Goal: Task Accomplishment & Management: Use online tool/utility

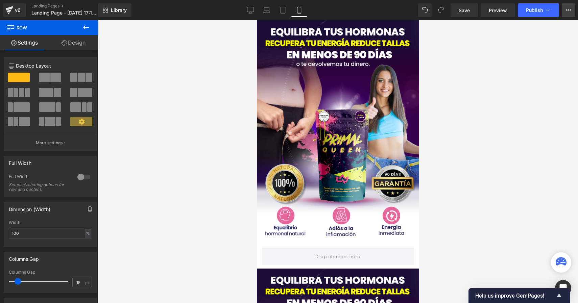
click at [571, 9] on icon at bounding box center [568, 9] width 5 height 5
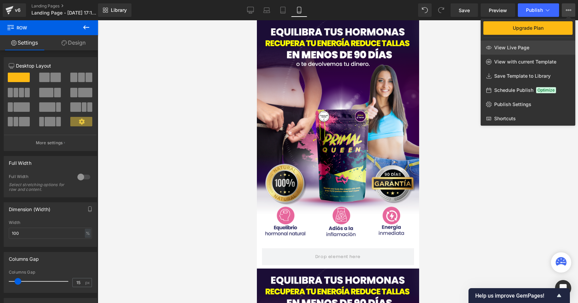
click at [530, 50] on link "View Live Page" at bounding box center [528, 48] width 95 height 14
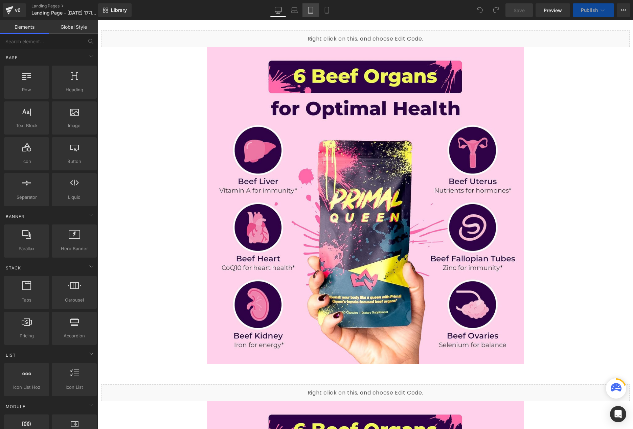
click at [312, 9] on icon at bounding box center [310, 10] width 7 height 7
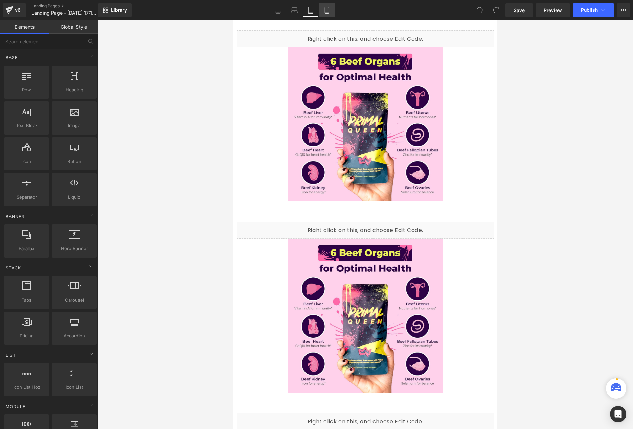
click at [322, 9] on link "Mobile" at bounding box center [327, 10] width 16 height 14
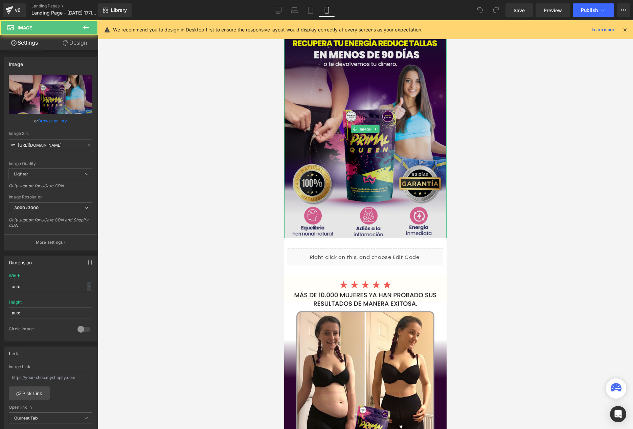
click at [368, 160] on img at bounding box center [365, 129] width 162 height 218
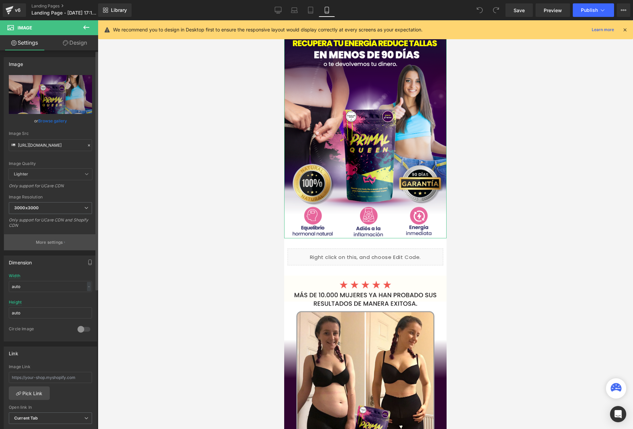
click at [54, 243] on p "More settings" at bounding box center [49, 243] width 27 height 6
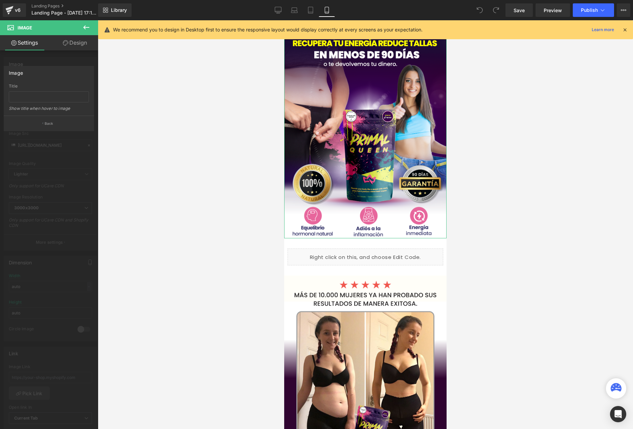
click at [56, 194] on div at bounding box center [49, 226] width 98 height 412
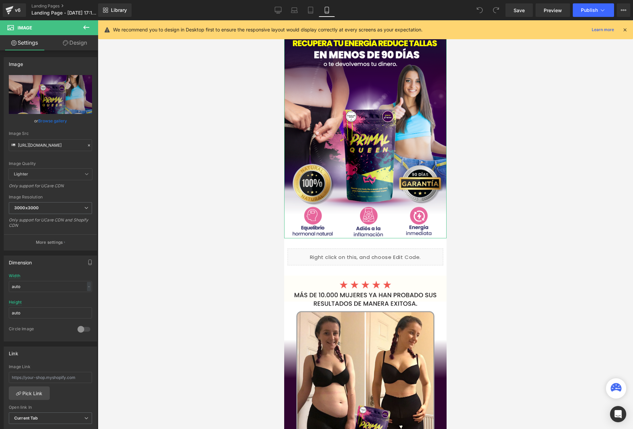
click at [71, 46] on link "Design" at bounding box center [74, 42] width 49 height 15
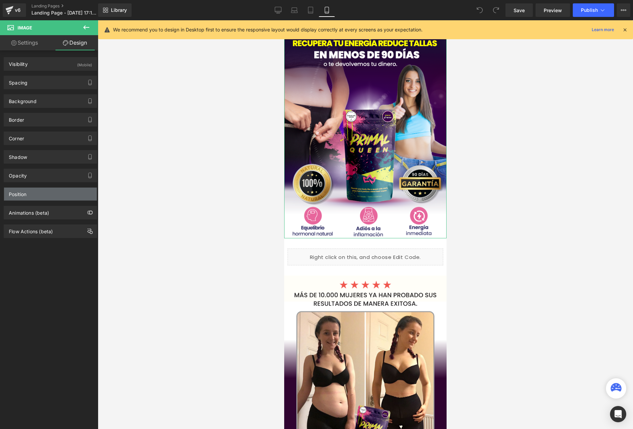
click at [51, 194] on div "Position" at bounding box center [50, 194] width 93 height 13
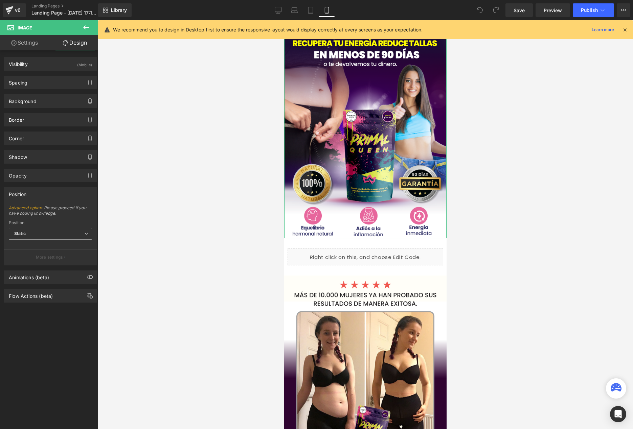
click at [65, 230] on span "Static" at bounding box center [50, 234] width 83 height 12
click at [70, 216] on span "Advanced option : Please proceed if you have coding knowledge." at bounding box center [50, 212] width 83 height 15
click at [82, 197] on div "Position" at bounding box center [50, 194] width 93 height 13
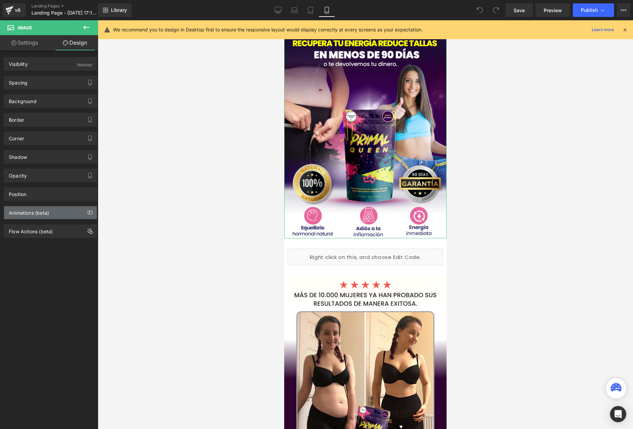
click at [61, 209] on div "Animations (beta)" at bounding box center [50, 212] width 93 height 13
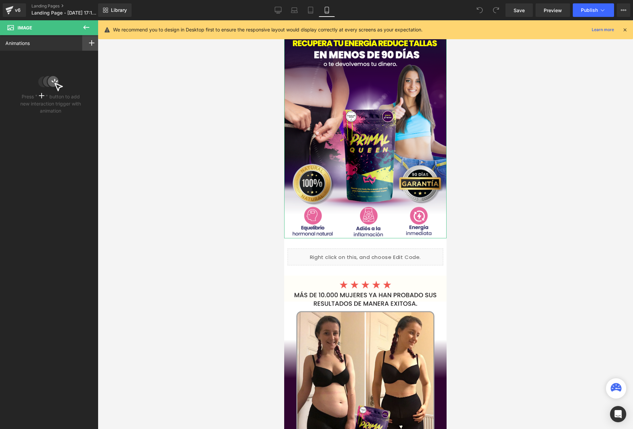
click at [89, 45] on icon at bounding box center [91, 42] width 5 height 5
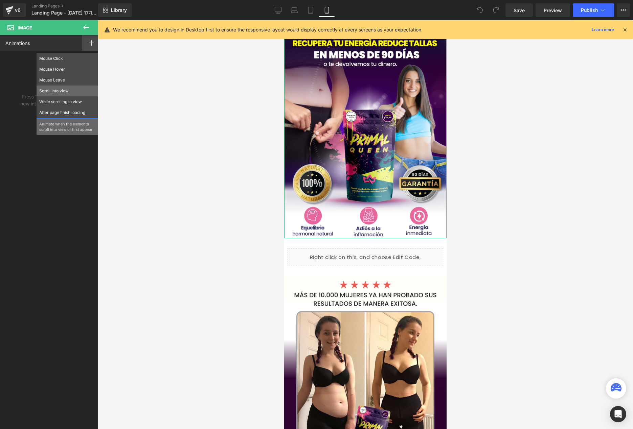
click at [69, 91] on p "Scroll Into view" at bounding box center [67, 91] width 56 height 6
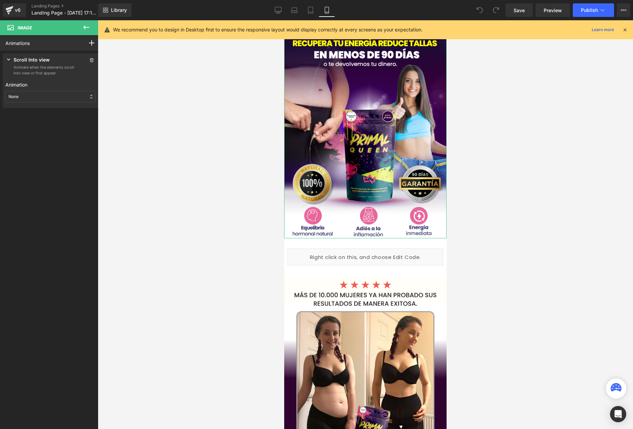
click at [67, 92] on div "None" at bounding box center [50, 97] width 90 height 12
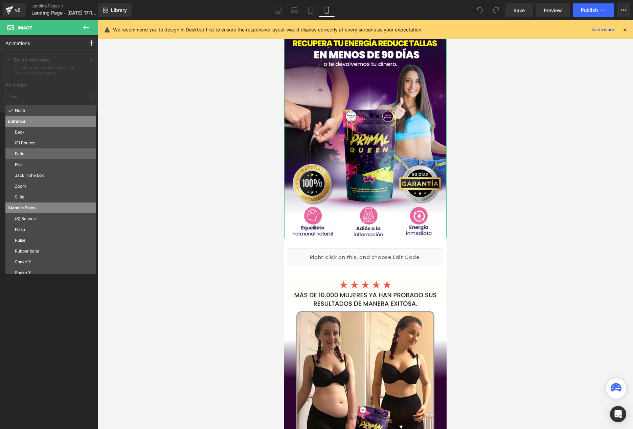
click at [37, 155] on p "Fade" at bounding box center [54, 154] width 78 height 6
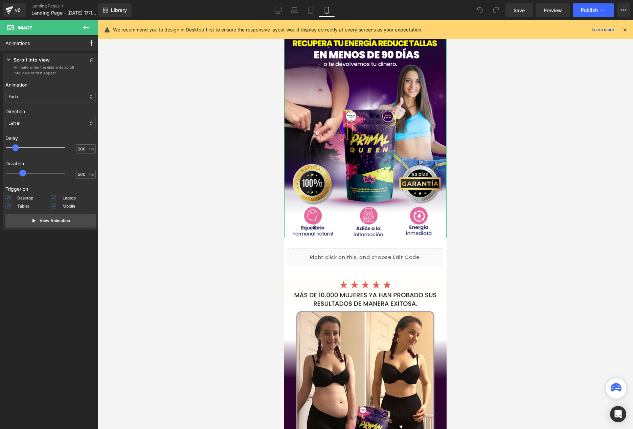
drag, startPoint x: 11, startPoint y: 149, endPoint x: 15, endPoint y: 149, distance: 4.4
click at [15, 149] on span at bounding box center [15, 147] width 7 height 7
click at [72, 224] on button "View Animation" at bounding box center [50, 221] width 90 height 14
type input "300"
drag, startPoint x: 15, startPoint y: 147, endPoint x: 20, endPoint y: 147, distance: 5.1
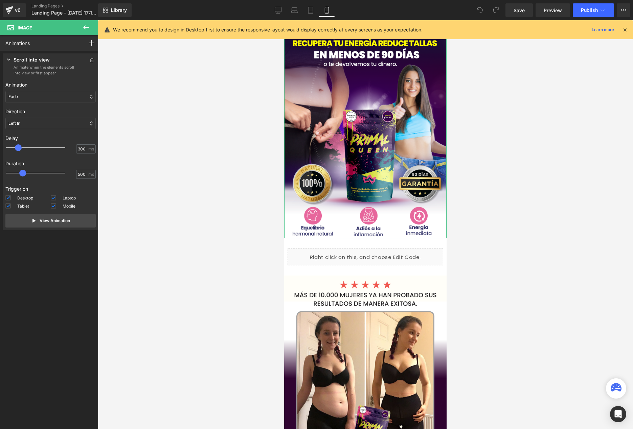
click at [20, 147] on span at bounding box center [18, 147] width 7 height 7
drag, startPoint x: 22, startPoint y: 175, endPoint x: 32, endPoint y: 174, distance: 9.5
click at [31, 174] on span at bounding box center [30, 173] width 7 height 7
click at [69, 220] on button "View Animation" at bounding box center [50, 221] width 90 height 14
type input "1000"
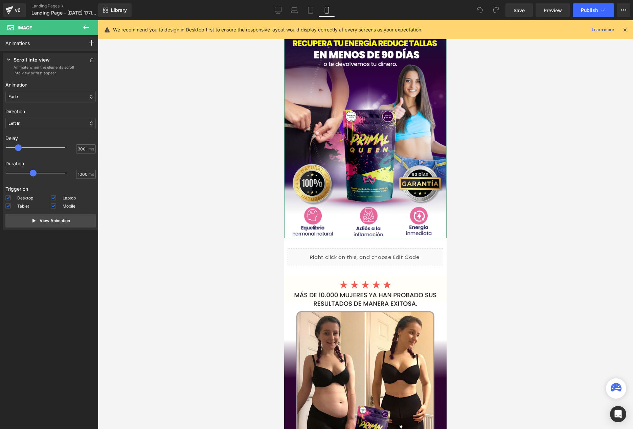
drag, startPoint x: 32, startPoint y: 173, endPoint x: 39, endPoint y: 173, distance: 6.8
click at [37, 173] on span at bounding box center [33, 173] width 7 height 7
type input "400"
drag, startPoint x: 20, startPoint y: 149, endPoint x: 25, endPoint y: 149, distance: 5.1
click at [24, 149] on div at bounding box center [40, 148] width 59 height 14
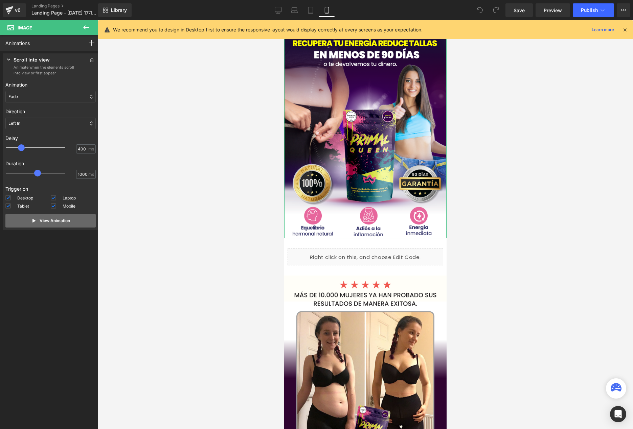
click at [66, 226] on button "View Animation" at bounding box center [50, 221] width 90 height 14
type input "650"
drag, startPoint x: 35, startPoint y: 173, endPoint x: 26, endPoint y: 172, distance: 9.5
click at [26, 172] on span at bounding box center [27, 173] width 7 height 7
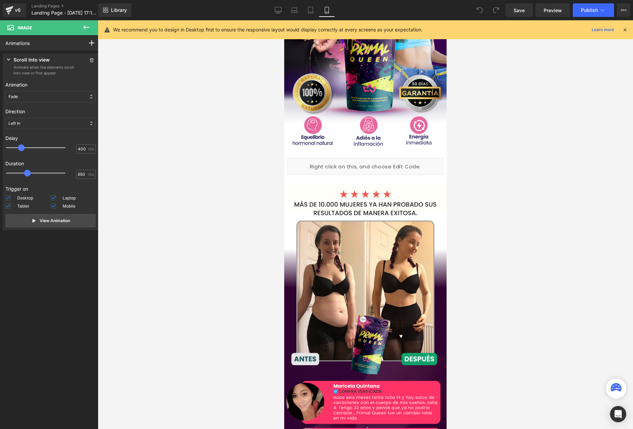
scroll to position [92, 0]
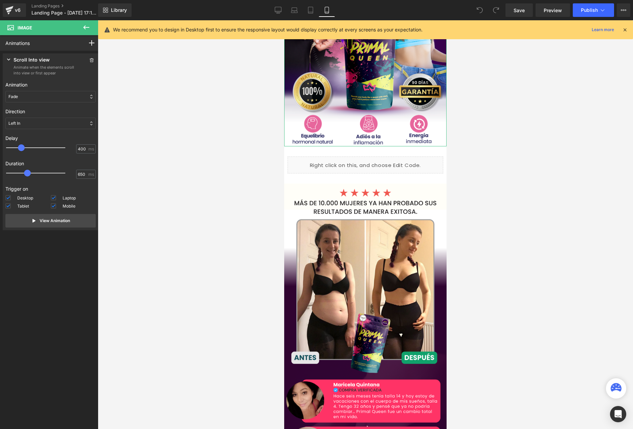
click at [36, 97] on div "Fade" at bounding box center [50, 97] width 90 height 12
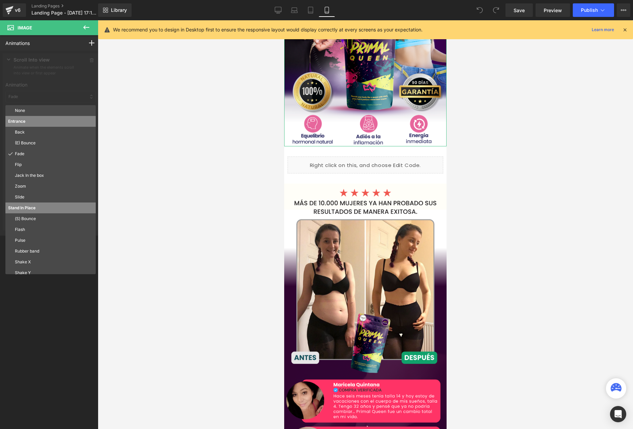
click at [36, 97] on div at bounding box center [50, 143] width 101 height 185
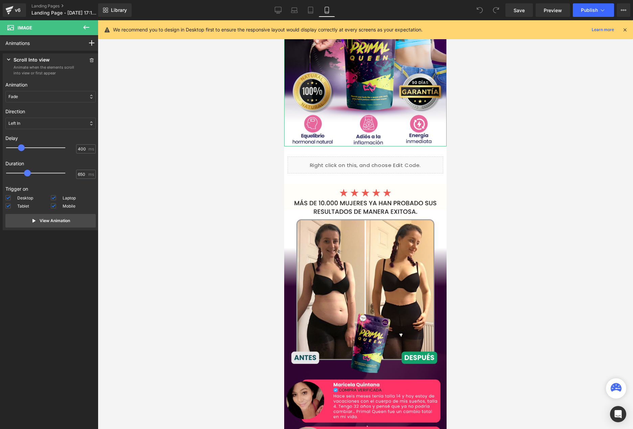
click at [32, 126] on div "Left In" at bounding box center [50, 124] width 90 height 12
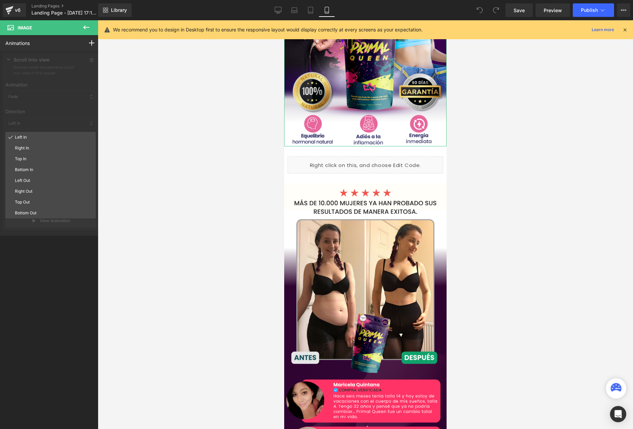
click at [38, 116] on div at bounding box center [50, 143] width 101 height 185
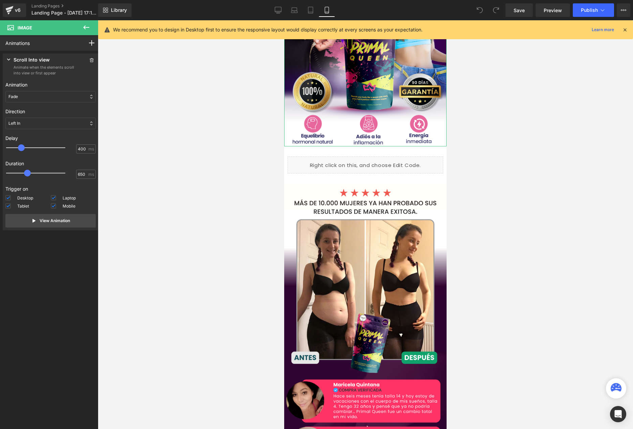
type input "500"
drag, startPoint x: 21, startPoint y: 150, endPoint x: 26, endPoint y: 149, distance: 5.1
click at [26, 149] on span at bounding box center [24, 147] width 7 height 7
drag, startPoint x: 28, startPoint y: 174, endPoint x: 31, endPoint y: 174, distance: 3.4
click at [31, 174] on span at bounding box center [28, 173] width 7 height 7
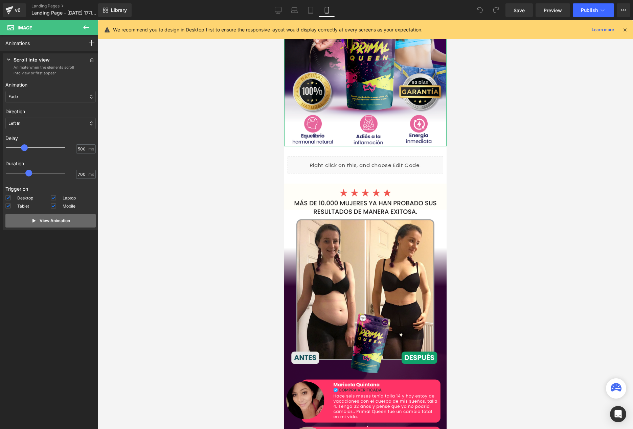
click at [48, 222] on p "View Animation" at bounding box center [55, 221] width 30 height 6
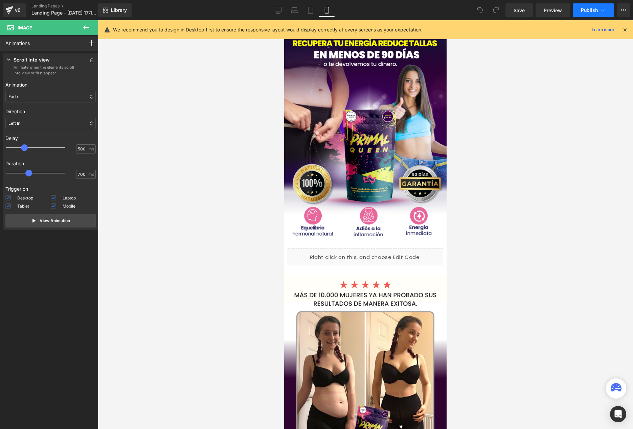
click at [585, 15] on button "Publish" at bounding box center [593, 10] width 41 height 14
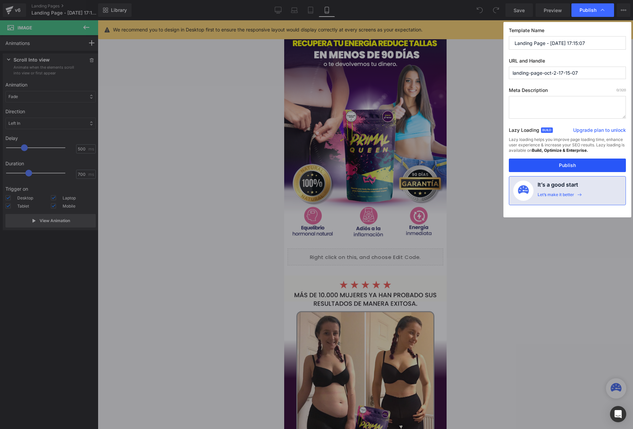
click at [566, 168] on button "Publish" at bounding box center [567, 166] width 117 height 14
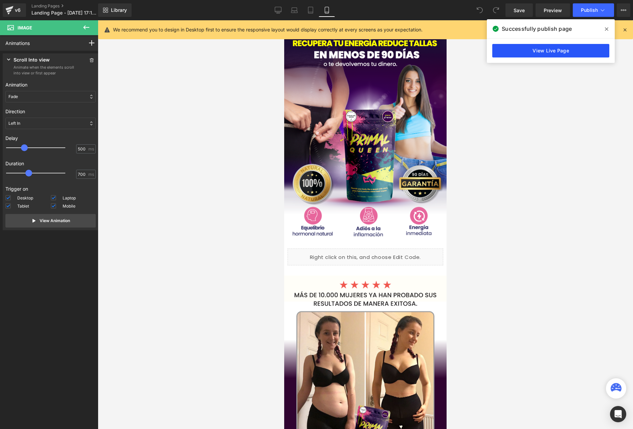
click at [577, 50] on link "View Live Page" at bounding box center [550, 51] width 117 height 14
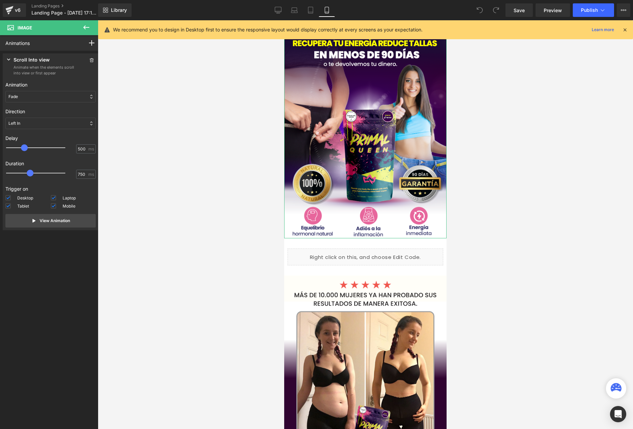
click at [33, 174] on span at bounding box center [30, 173] width 7 height 7
click at [41, 216] on button "View Animation" at bounding box center [50, 221] width 90 height 14
type input "700"
click at [28, 175] on span at bounding box center [28, 173] width 7 height 7
type input "700"
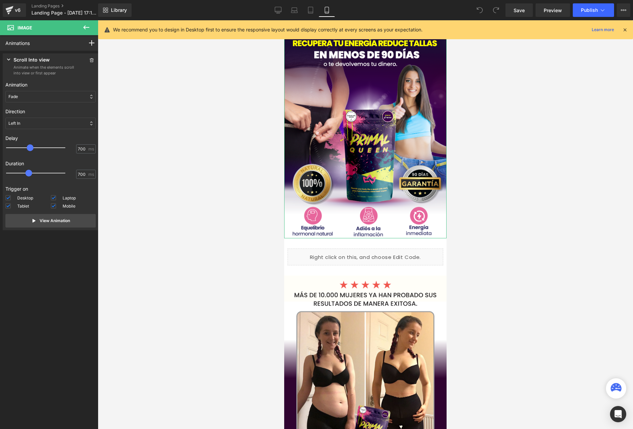
drag, startPoint x: 24, startPoint y: 147, endPoint x: 30, endPoint y: 147, distance: 5.8
click at [30, 147] on span at bounding box center [30, 147] width 7 height 7
click at [51, 219] on p "View Animation" at bounding box center [55, 221] width 30 height 6
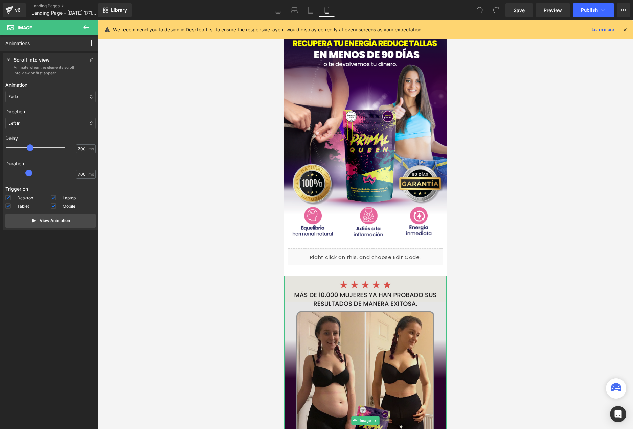
click at [368, 332] on img at bounding box center [365, 421] width 162 height 290
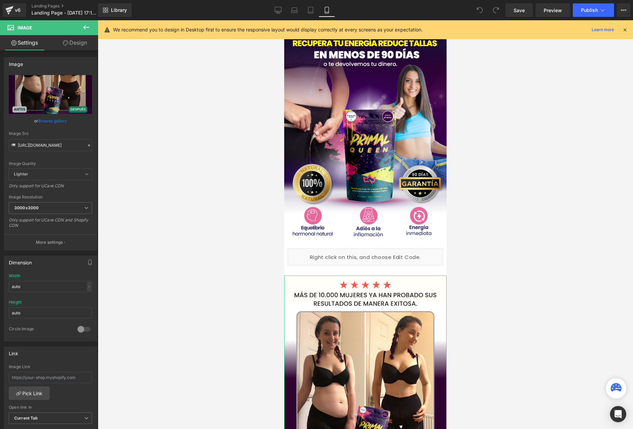
click at [66, 46] on link "Design" at bounding box center [74, 42] width 49 height 15
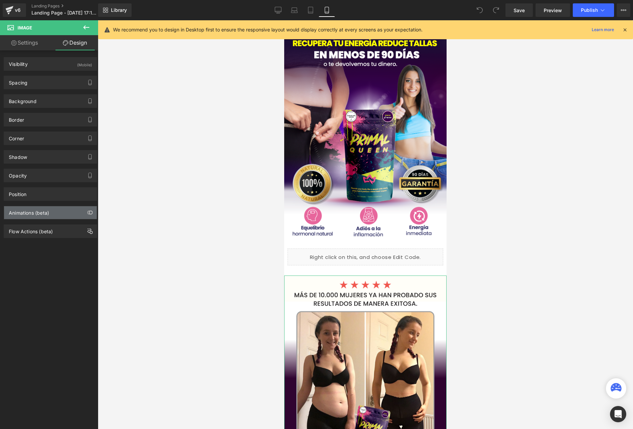
click at [43, 215] on div "Animations (beta)" at bounding box center [29, 210] width 40 height 9
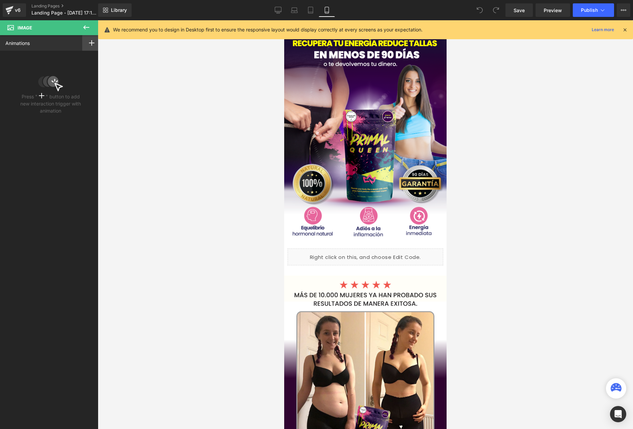
drag, startPoint x: 98, startPoint y: 38, endPoint x: 95, endPoint y: 39, distance: 3.5
click at [97, 38] on div "You are previewing how the will restyle your page. You can not edit Elements in…" at bounding box center [316, 220] width 633 height 441
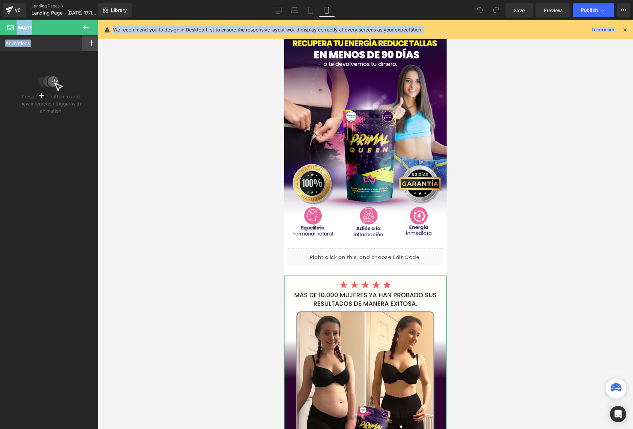
click at [92, 41] on div at bounding box center [91, 43] width 19 height 16
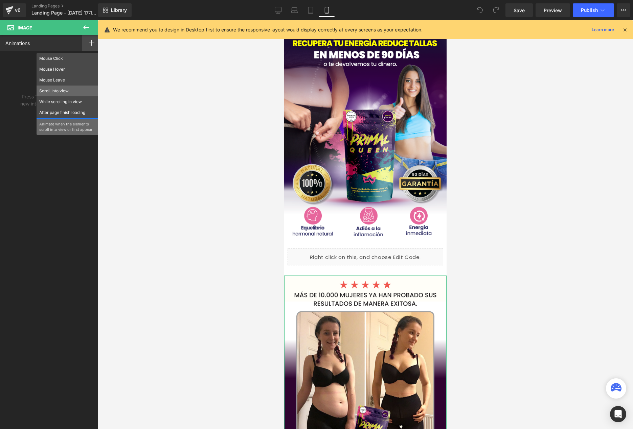
click at [70, 94] on p "Scroll Into view" at bounding box center [67, 91] width 56 height 6
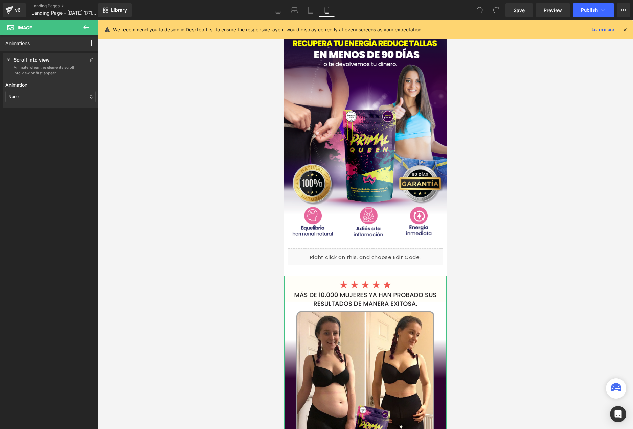
click at [54, 96] on div "None" at bounding box center [50, 97] width 90 height 12
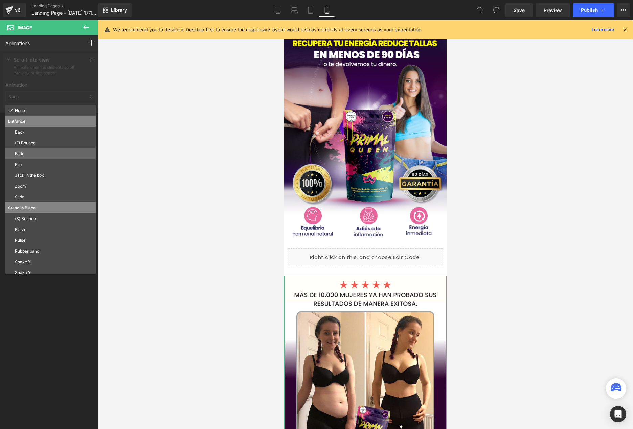
click at [35, 156] on p "Fade" at bounding box center [54, 154] width 78 height 6
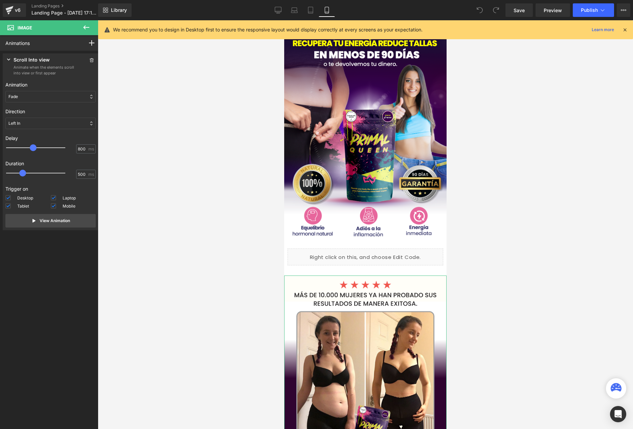
type input "700"
drag, startPoint x: 11, startPoint y: 147, endPoint x: 34, endPoint y: 148, distance: 23.0
click at [34, 148] on div at bounding box center [40, 148] width 59 height 14
type input "700"
drag, startPoint x: 24, startPoint y: 174, endPoint x: 37, endPoint y: 206, distance: 35.2
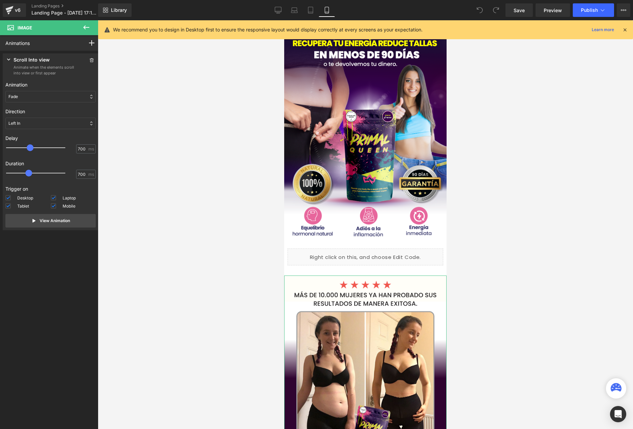
click at [31, 174] on span at bounding box center [28, 173] width 7 height 7
click at [47, 223] on p "View Animation" at bounding box center [55, 221] width 30 height 6
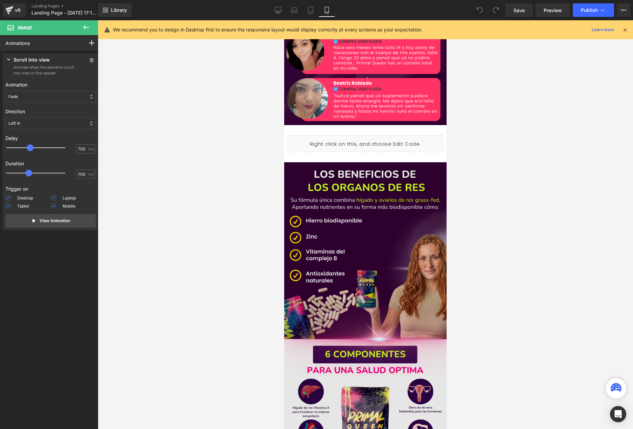
scroll to position [445, 0]
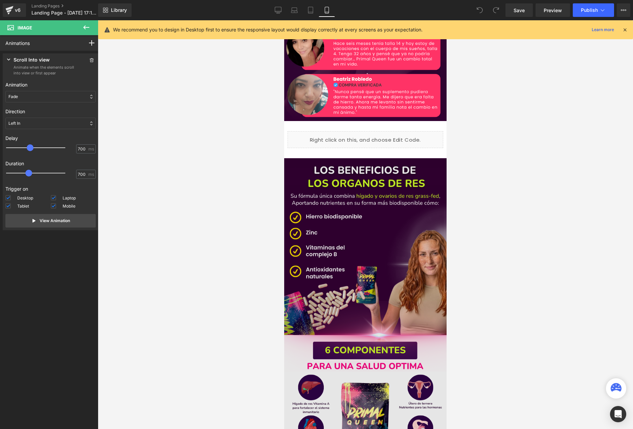
click at [390, 250] on img at bounding box center [365, 327] width 162 height 338
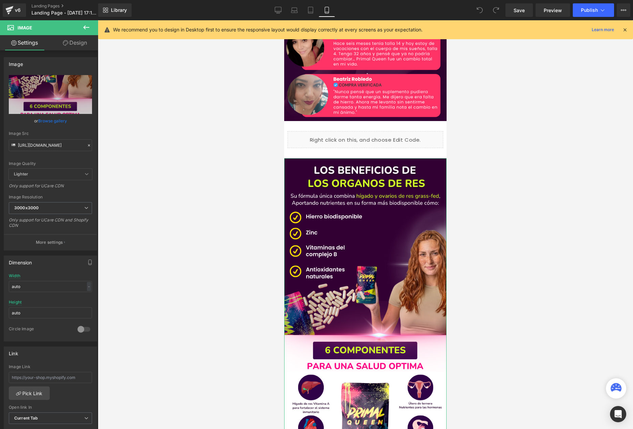
click at [72, 46] on link "Design" at bounding box center [74, 42] width 49 height 15
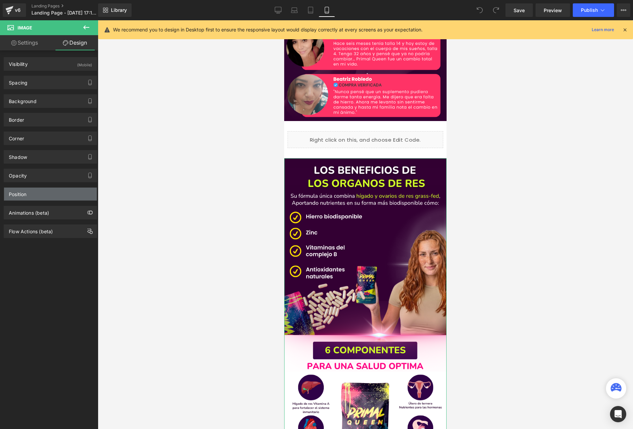
click at [41, 190] on div "Position" at bounding box center [50, 194] width 93 height 13
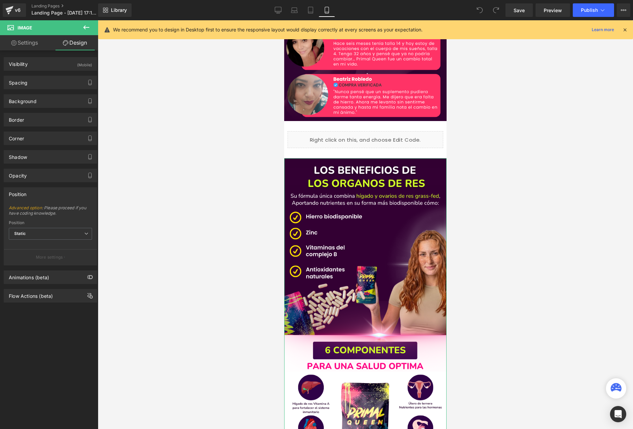
click at [43, 202] on div "Position Advanced option : Please proceed if you have coding knowledge. Relativ…" at bounding box center [50, 226] width 93 height 78
click at [66, 272] on div "Animations (beta)" at bounding box center [50, 277] width 93 height 13
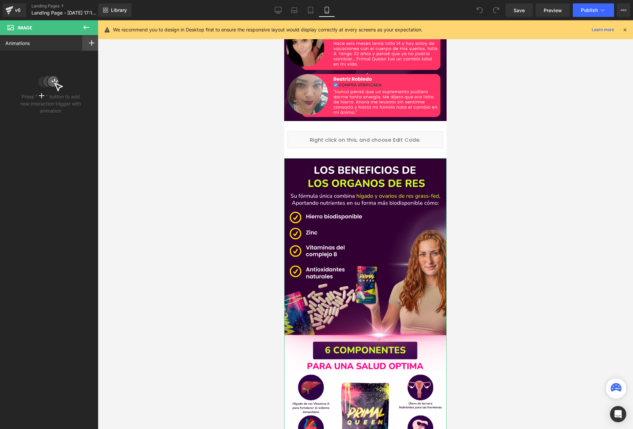
click at [89, 41] on icon at bounding box center [91, 42] width 5 height 5
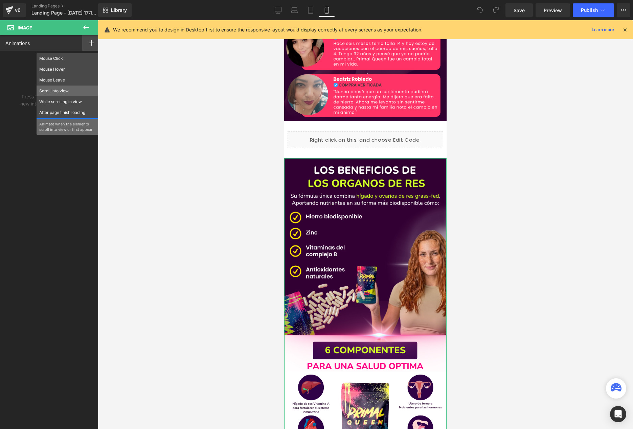
click at [51, 90] on p "Scroll Into view" at bounding box center [67, 91] width 56 height 6
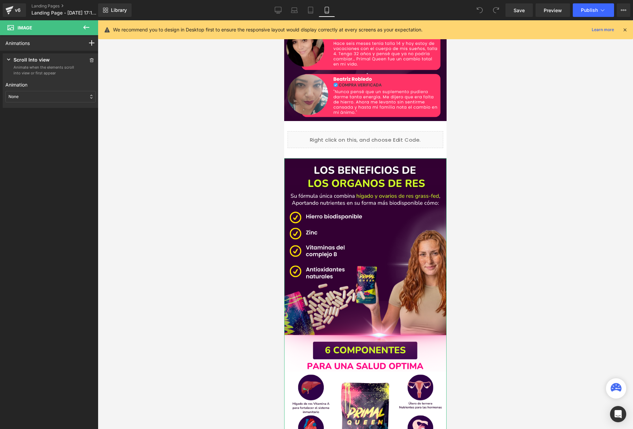
click at [24, 89] on div "Animation None Entrance Back (E) Bounce Fade Flip Jack In the box Zoom Slide St…" at bounding box center [50, 91] width 90 height 27
click at [27, 96] on div "None" at bounding box center [50, 97] width 90 height 12
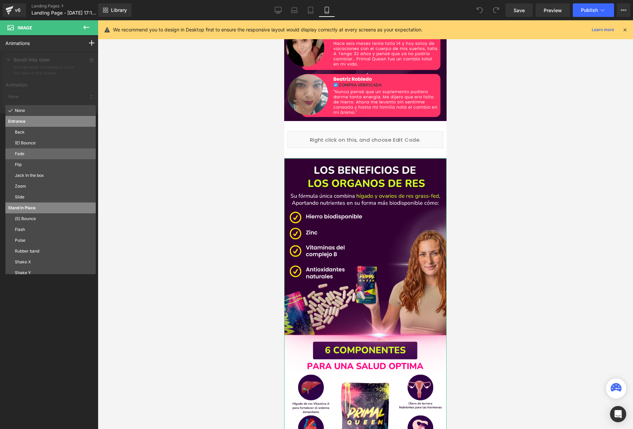
click at [26, 155] on p "Fade" at bounding box center [54, 154] width 78 height 6
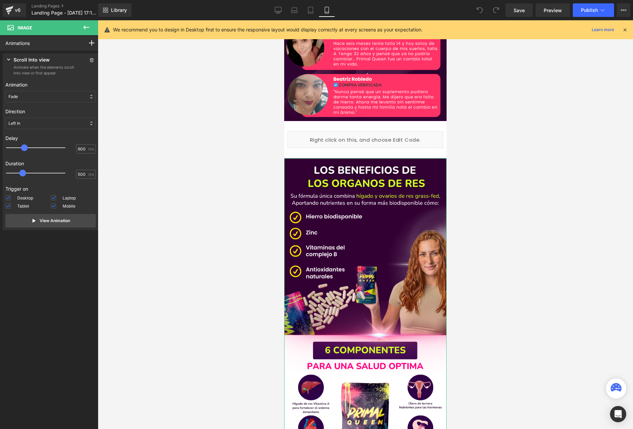
type input "700"
drag, startPoint x: 10, startPoint y: 147, endPoint x: 30, endPoint y: 149, distance: 20.0
click at [30, 149] on span at bounding box center [30, 147] width 7 height 7
click at [30, 227] on button "View Animation" at bounding box center [50, 221] width 90 height 14
click at [584, 15] on button "Publish" at bounding box center [593, 10] width 41 height 14
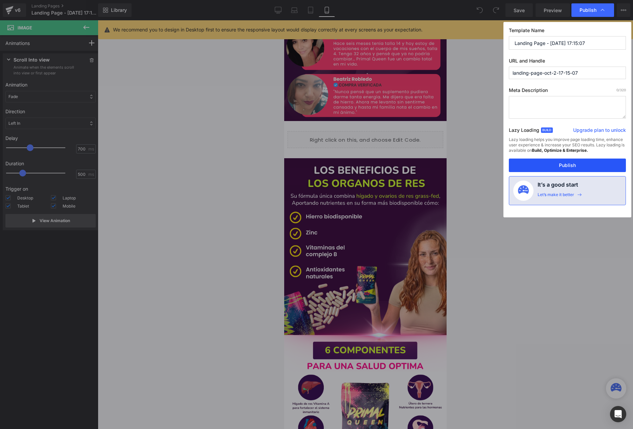
click at [557, 166] on button "Publish" at bounding box center [567, 166] width 117 height 14
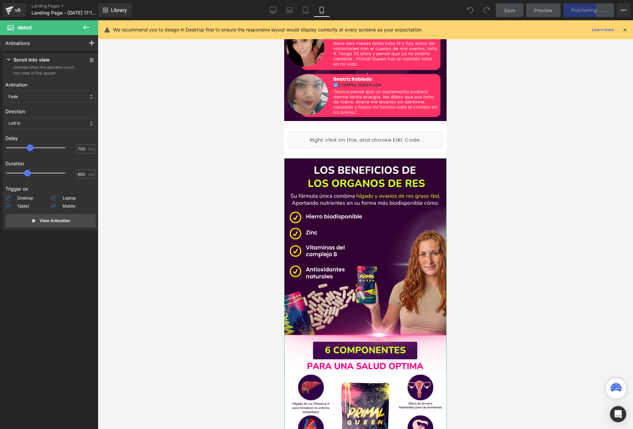
drag, startPoint x: 24, startPoint y: 175, endPoint x: 30, endPoint y: 175, distance: 5.8
click at [30, 175] on div at bounding box center [40, 173] width 59 height 14
type input "700"
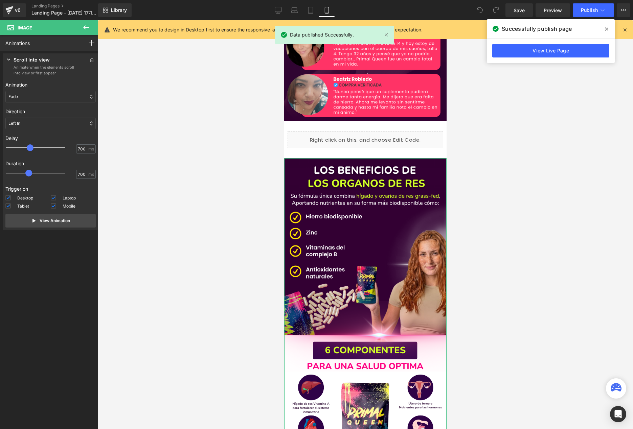
click at [31, 175] on span at bounding box center [28, 173] width 7 height 7
click at [73, 218] on button "View Animation" at bounding box center [50, 221] width 90 height 14
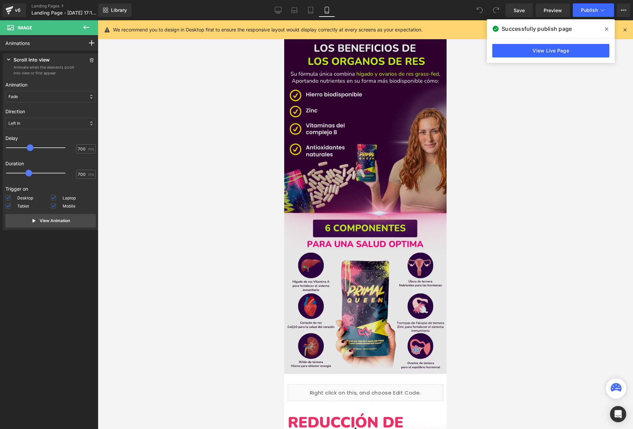
scroll to position [595, 0]
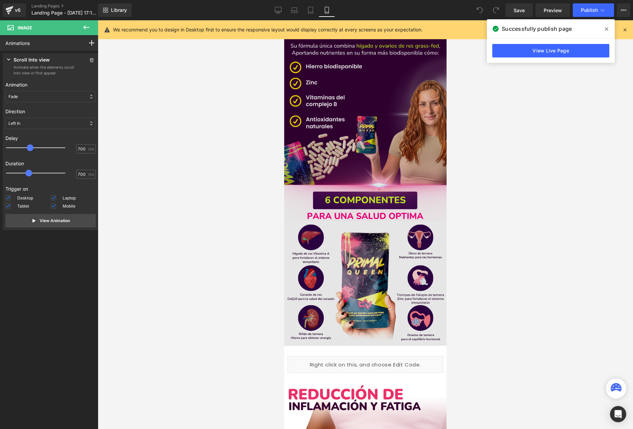
click at [408, 165] on img at bounding box center [365, 177] width 162 height 338
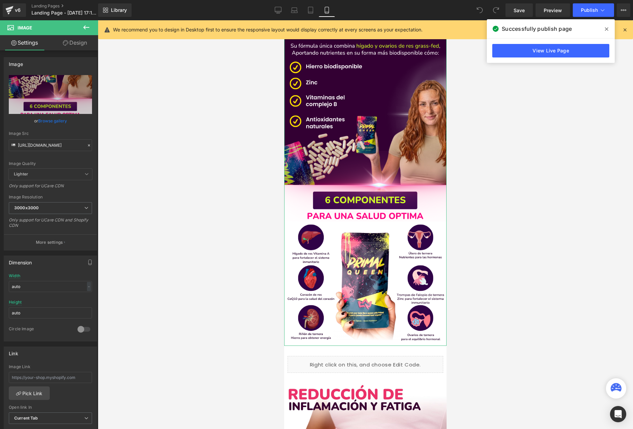
click at [77, 40] on link "Design" at bounding box center [74, 42] width 49 height 15
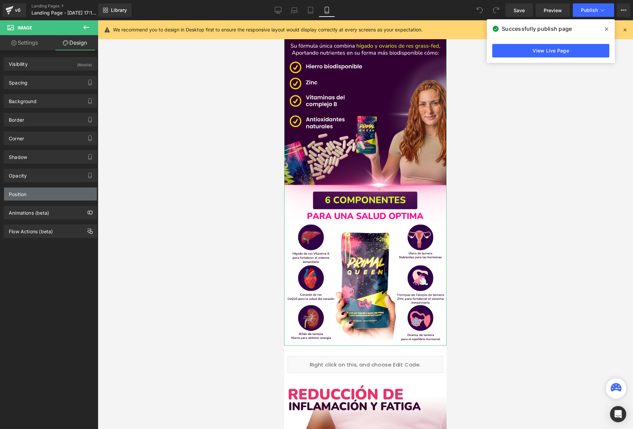
click at [39, 195] on div "Position" at bounding box center [50, 194] width 93 height 13
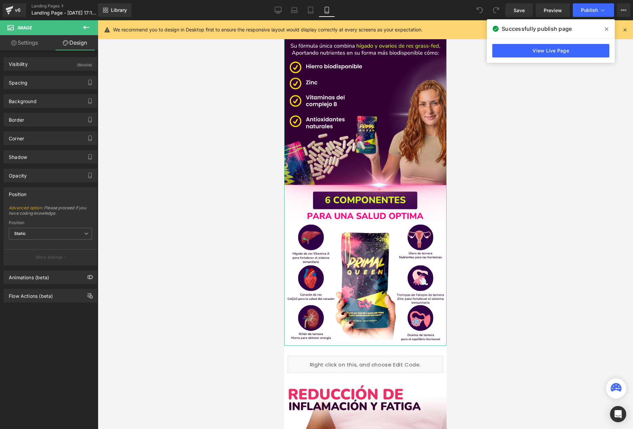
click at [35, 191] on div "Position" at bounding box center [50, 194] width 93 height 13
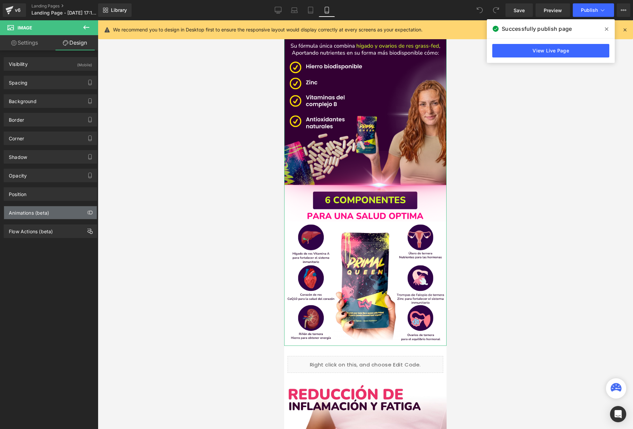
click at [31, 213] on div "Animations (beta)" at bounding box center [29, 210] width 40 height 9
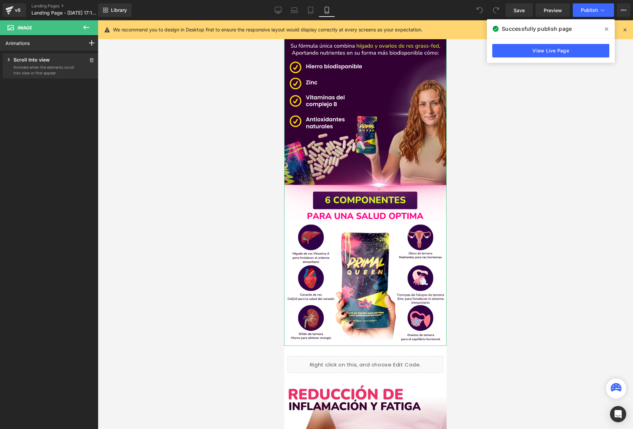
drag, startPoint x: 66, startPoint y: 67, endPoint x: 61, endPoint y: 67, distance: 5.8
click at [65, 67] on p "Animate when the elements scroll into view or first appear" at bounding box center [44, 70] width 61 height 11
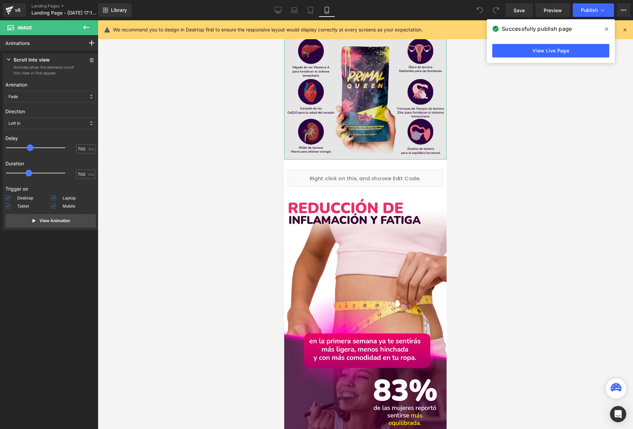
scroll to position [785, 0]
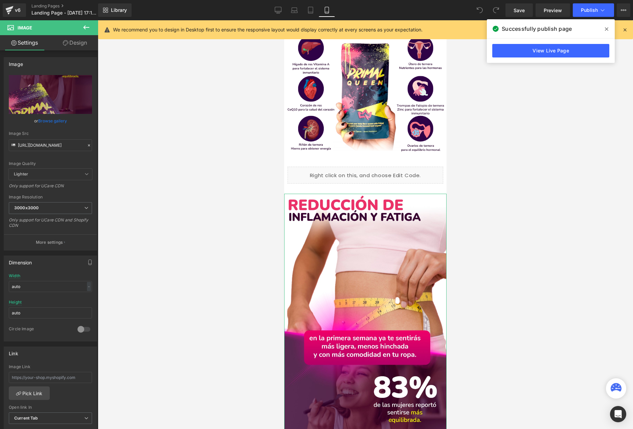
click at [81, 38] on link "Design" at bounding box center [74, 42] width 49 height 15
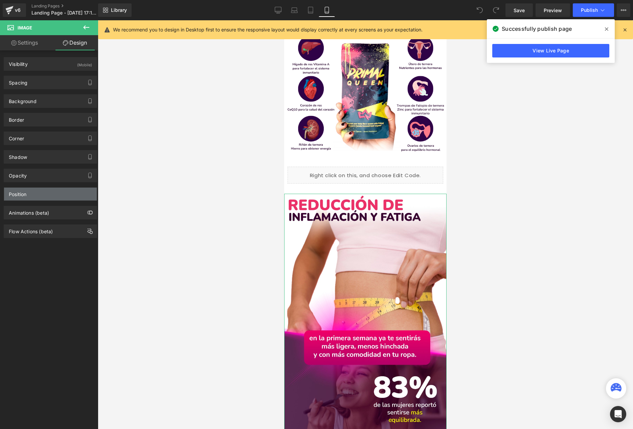
click at [52, 189] on div "Position" at bounding box center [50, 194] width 93 height 13
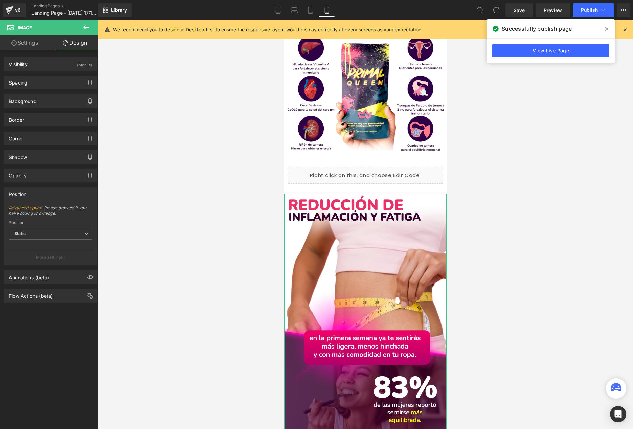
click at [34, 191] on div "Position" at bounding box center [50, 194] width 93 height 13
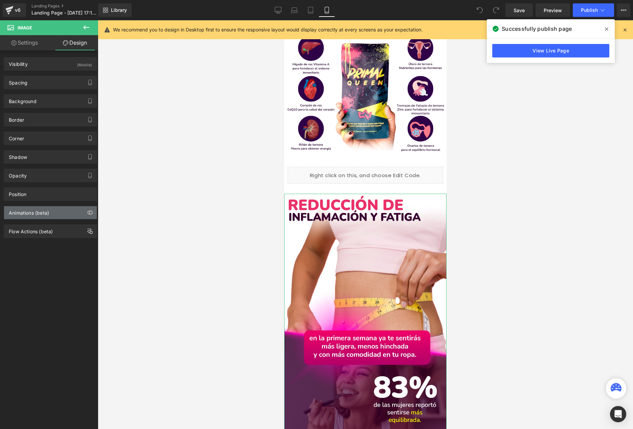
click at [35, 218] on div "Animations (beta)" at bounding box center [50, 212] width 93 height 13
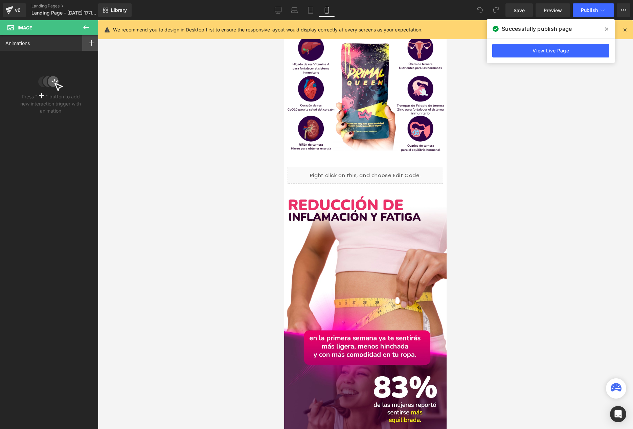
click at [89, 37] on div at bounding box center [91, 43] width 19 height 16
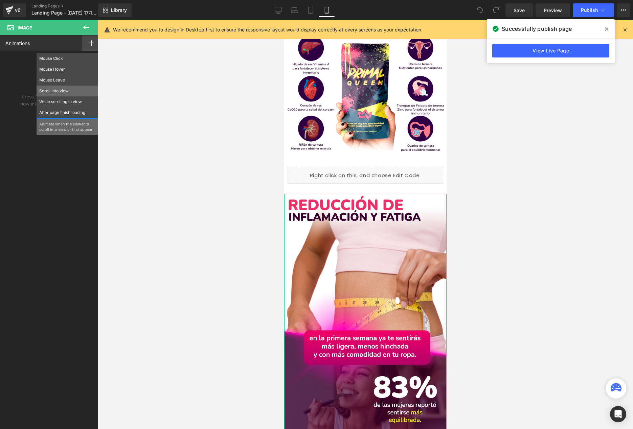
click at [57, 88] on p "Scroll Into view" at bounding box center [67, 91] width 56 height 6
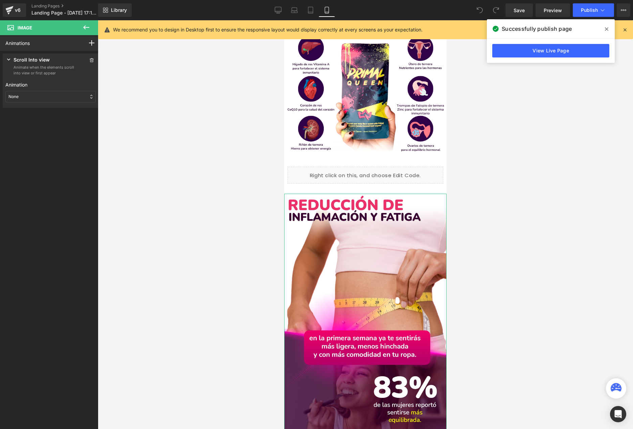
click at [27, 97] on div "None" at bounding box center [50, 97] width 90 height 12
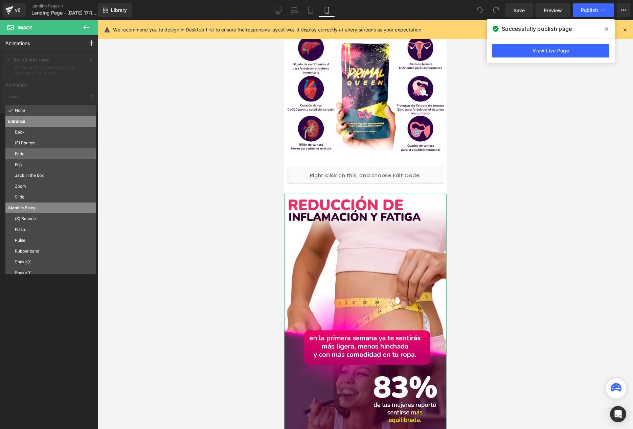
click at [27, 155] on p "Fade" at bounding box center [54, 154] width 78 height 6
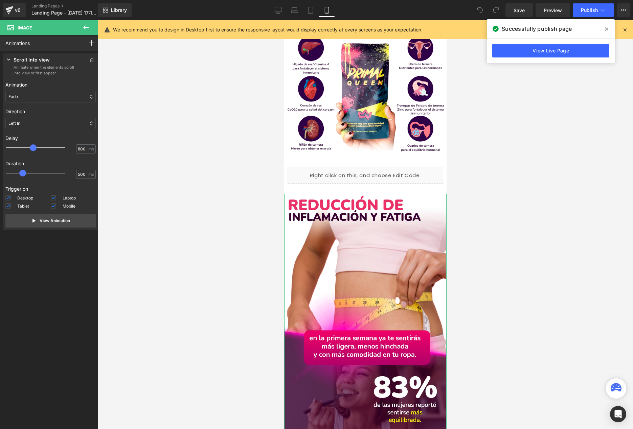
type input "700"
drag, startPoint x: 24, startPoint y: 149, endPoint x: 32, endPoint y: 148, distance: 8.1
click at [32, 148] on div at bounding box center [40, 148] width 59 height 14
type input "700"
drag, startPoint x: 23, startPoint y: 174, endPoint x: 30, endPoint y: 174, distance: 7.1
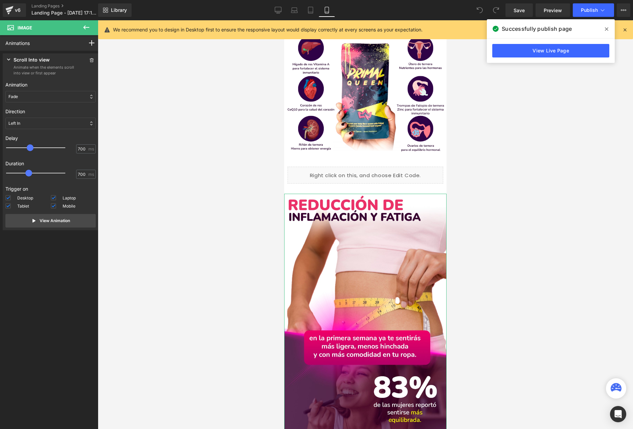
click at [30, 174] on span at bounding box center [28, 173] width 7 height 7
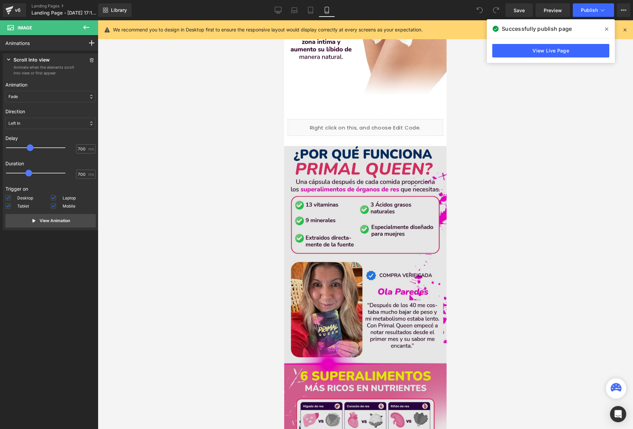
scroll to position [1396, 0]
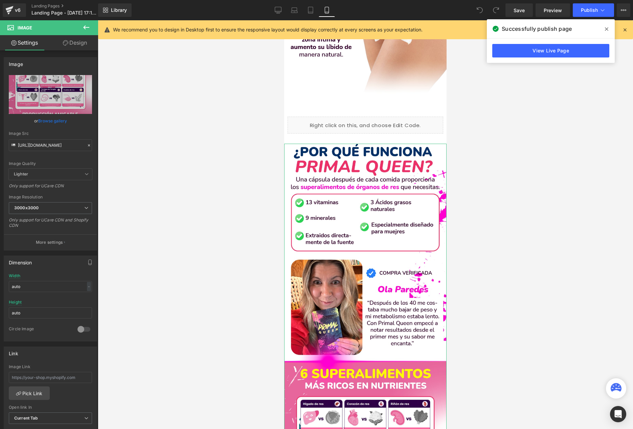
click at [69, 40] on link "Design" at bounding box center [74, 42] width 49 height 15
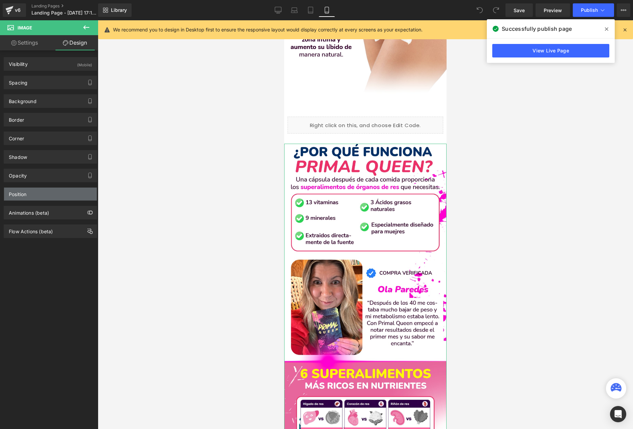
click at [37, 198] on div "Position" at bounding box center [50, 194] width 93 height 13
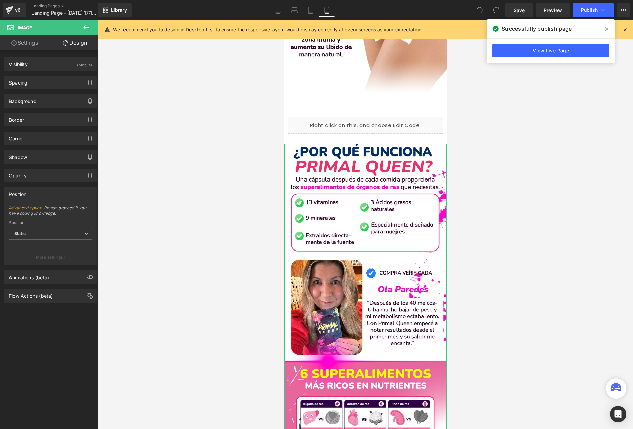
click at [36, 190] on div "Position" at bounding box center [50, 194] width 93 height 13
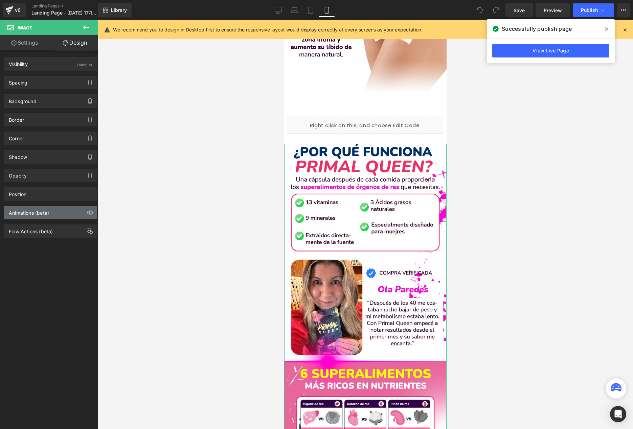
click at [39, 215] on div "Animations (beta)" at bounding box center [29, 210] width 40 height 9
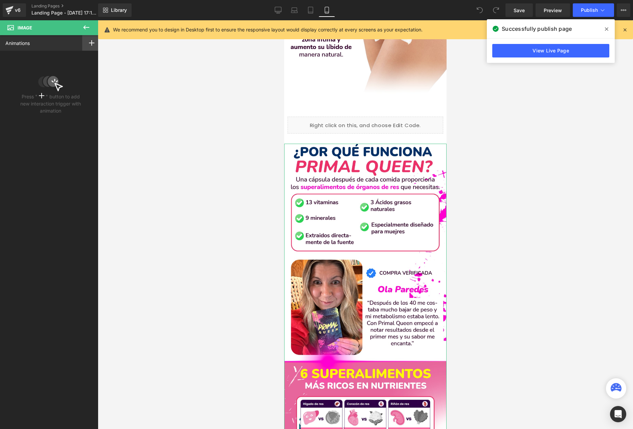
drag, startPoint x: 85, startPoint y: 46, endPoint x: 83, endPoint y: 57, distance: 11.1
click at [86, 46] on div at bounding box center [91, 43] width 19 height 16
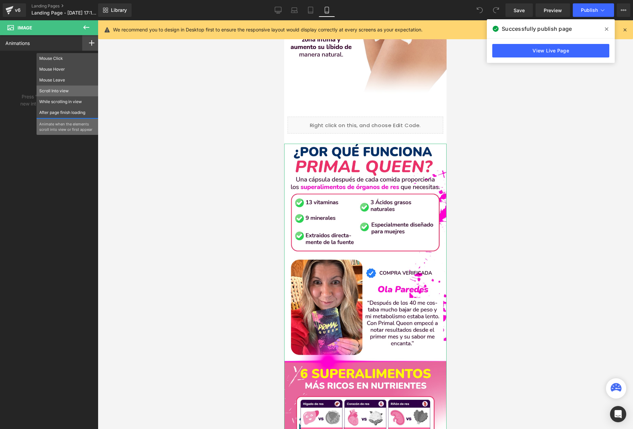
click at [55, 92] on p "Scroll Into view" at bounding box center [67, 91] width 56 height 6
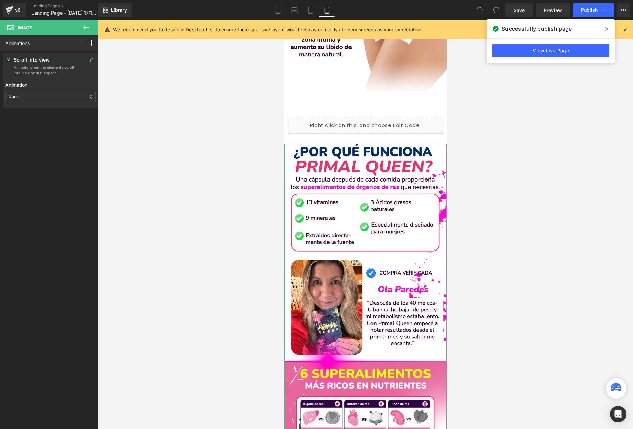
click at [23, 95] on div "None" at bounding box center [50, 97] width 90 height 12
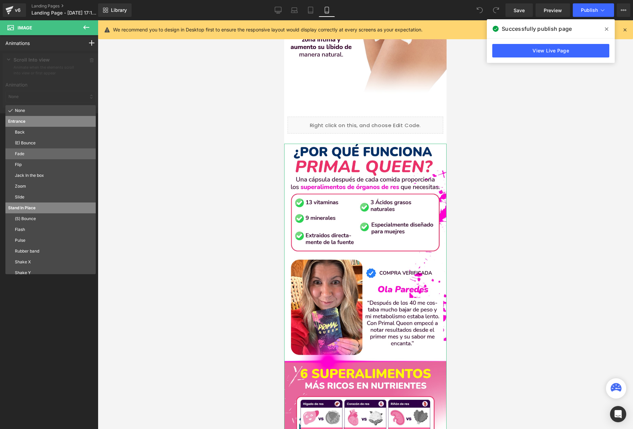
click at [29, 155] on p "Fade" at bounding box center [54, 154] width 78 height 6
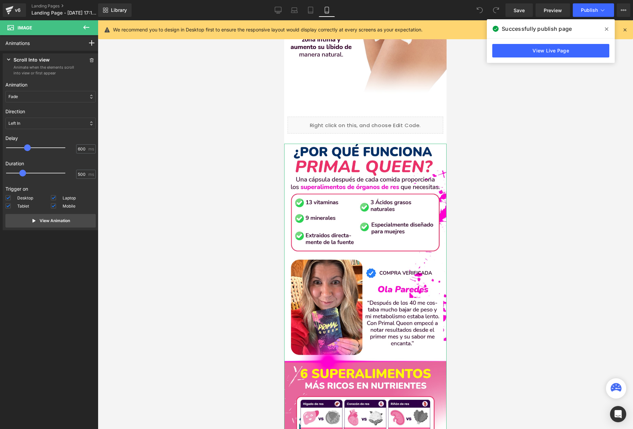
type input "700"
drag, startPoint x: 17, startPoint y: 148, endPoint x: 30, endPoint y: 146, distance: 13.9
click at [30, 146] on span at bounding box center [30, 147] width 7 height 7
type input "700"
drag, startPoint x: 23, startPoint y: 173, endPoint x: 31, endPoint y: 176, distance: 8.5
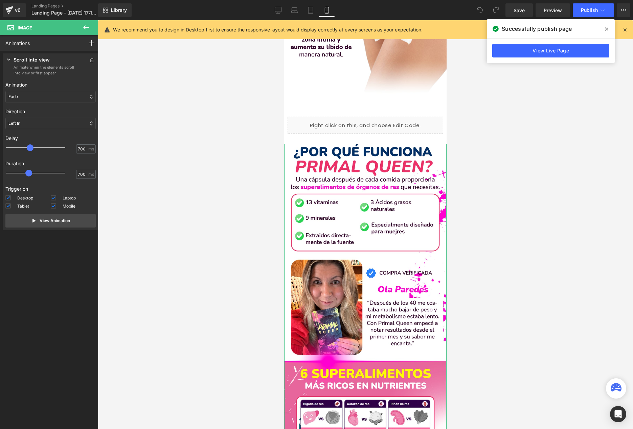
click at [30, 172] on span at bounding box center [28, 173] width 7 height 7
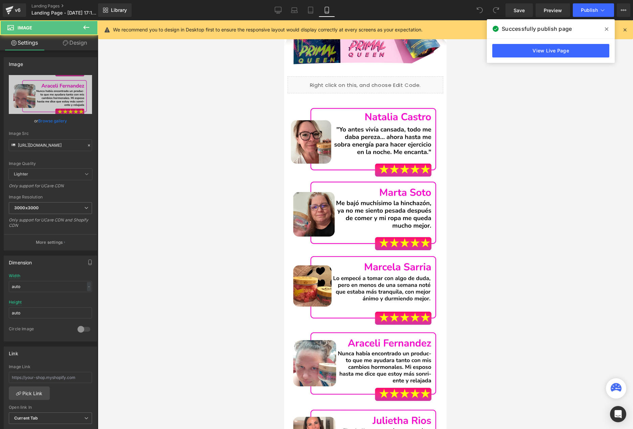
scroll to position [2094, 0]
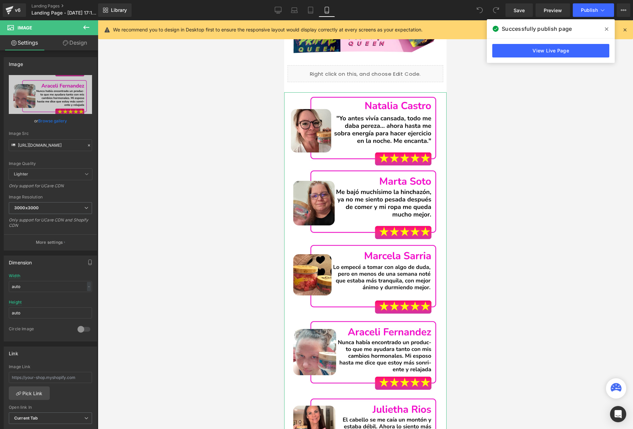
click at [76, 43] on link "Design" at bounding box center [74, 42] width 49 height 15
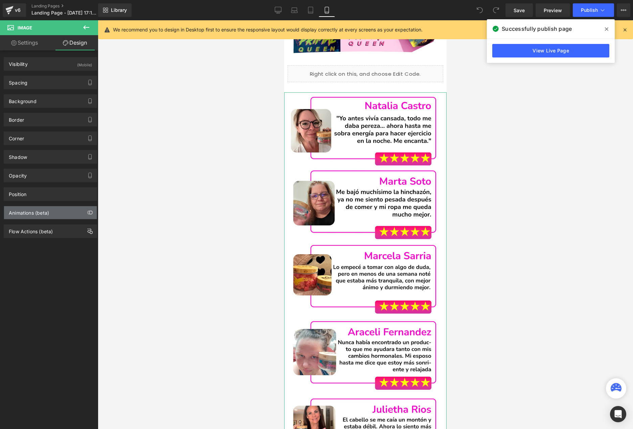
click at [25, 218] on div "Animations (beta)" at bounding box center [50, 212] width 93 height 13
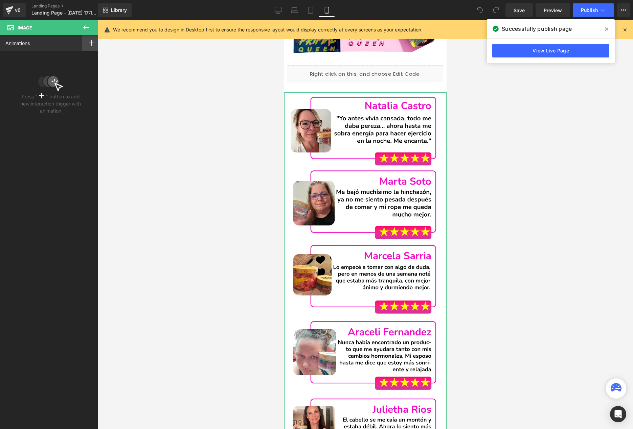
click at [90, 46] on div at bounding box center [91, 43] width 19 height 16
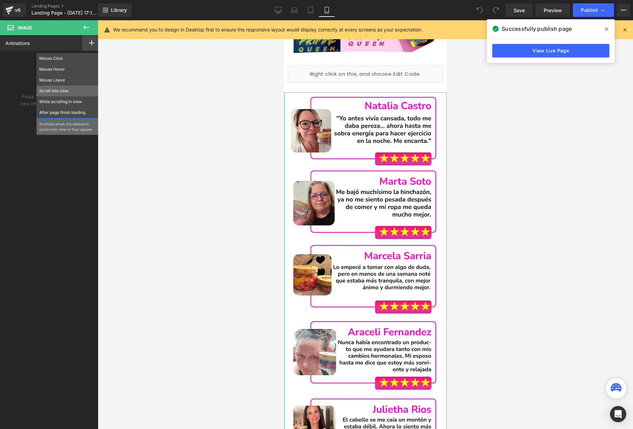
click at [56, 93] on p "Scroll Into view" at bounding box center [67, 91] width 56 height 6
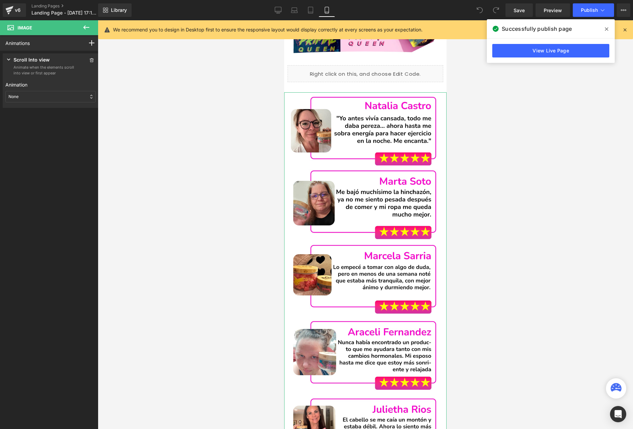
click at [26, 97] on div "None" at bounding box center [50, 97] width 90 height 12
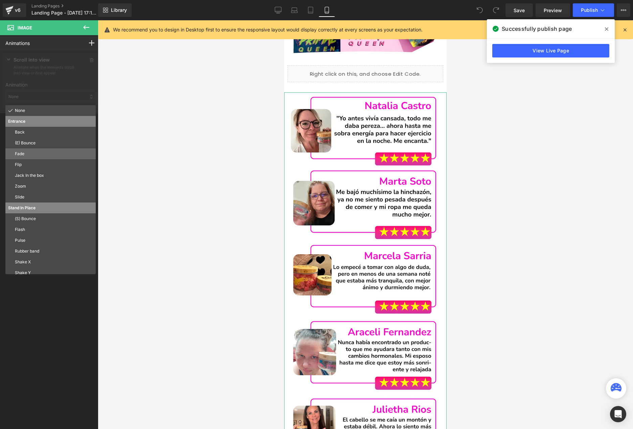
click at [27, 155] on p "Fade" at bounding box center [54, 154] width 78 height 6
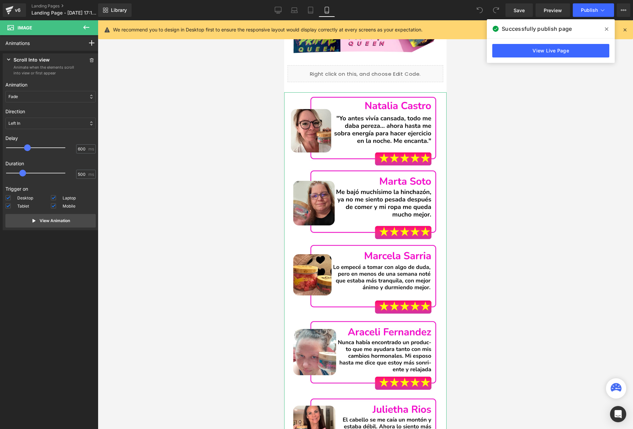
type input "700"
drag, startPoint x: 18, startPoint y: 151, endPoint x: 30, endPoint y: 150, distance: 12.2
click at [31, 149] on div at bounding box center [40, 148] width 59 height 14
type input "700"
click at [30, 175] on div at bounding box center [40, 173] width 59 height 14
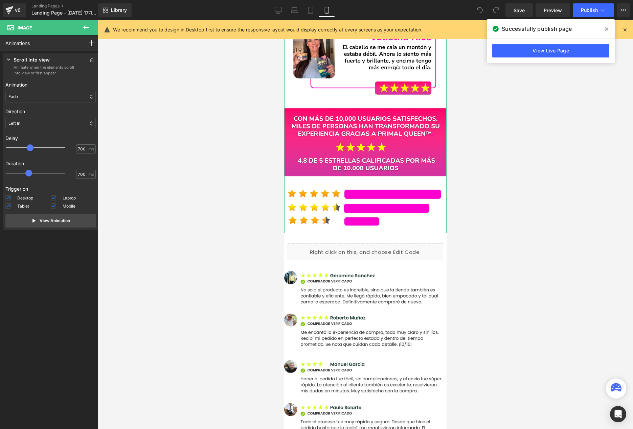
scroll to position [2469, 0]
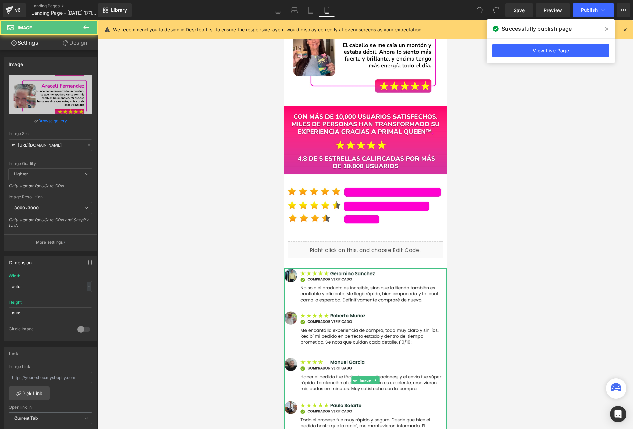
click at [362, 329] on img at bounding box center [365, 381] width 162 height 224
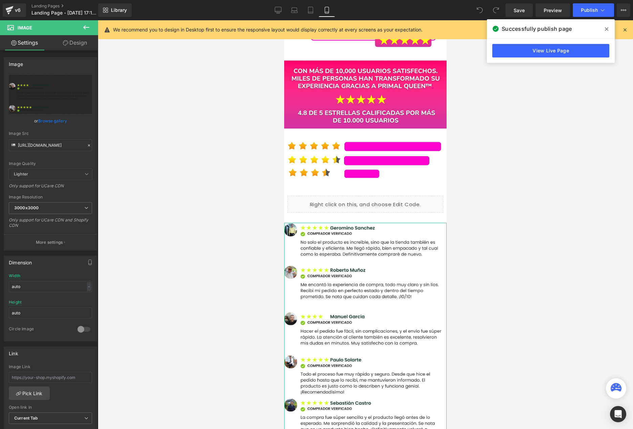
scroll to position [2516, 0]
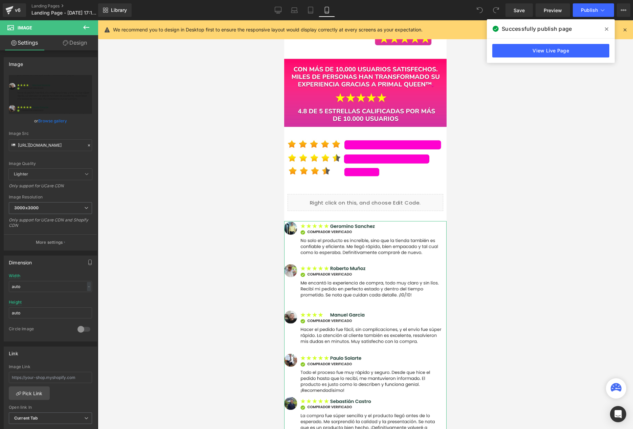
click at [69, 45] on link "Design" at bounding box center [74, 42] width 49 height 15
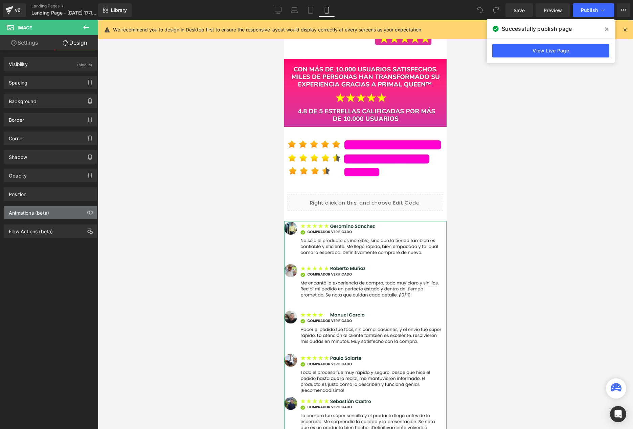
click at [35, 217] on div "Animations (beta)" at bounding box center [50, 212] width 93 height 13
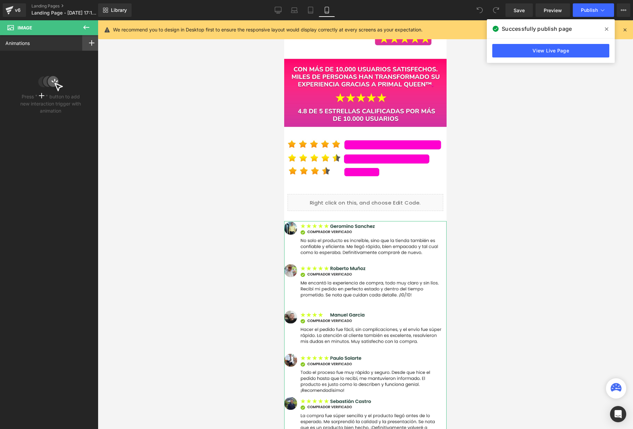
click at [91, 45] on icon at bounding box center [91, 42] width 5 height 5
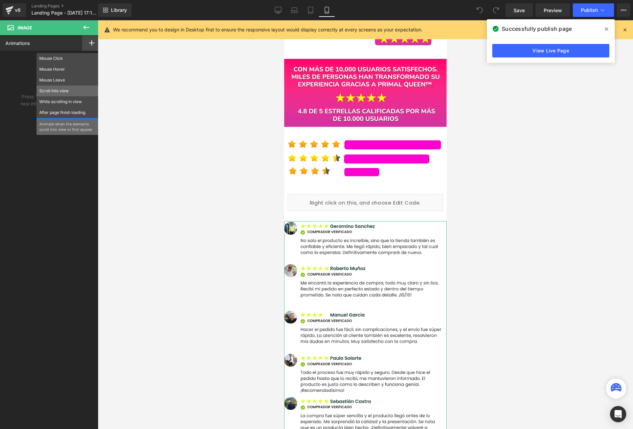
click at [54, 91] on p "Scroll Into view" at bounding box center [67, 91] width 56 height 6
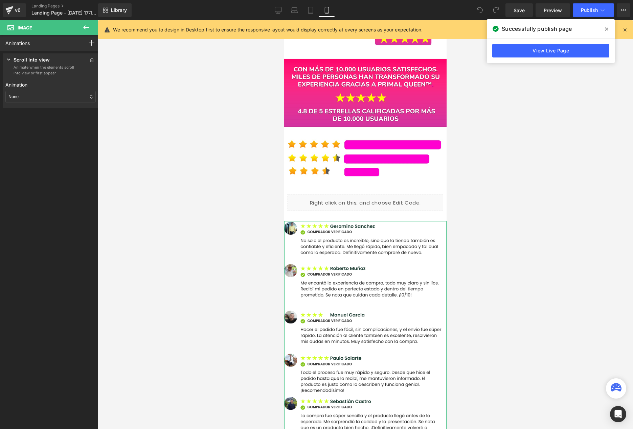
click at [36, 94] on div "None" at bounding box center [50, 97] width 90 height 12
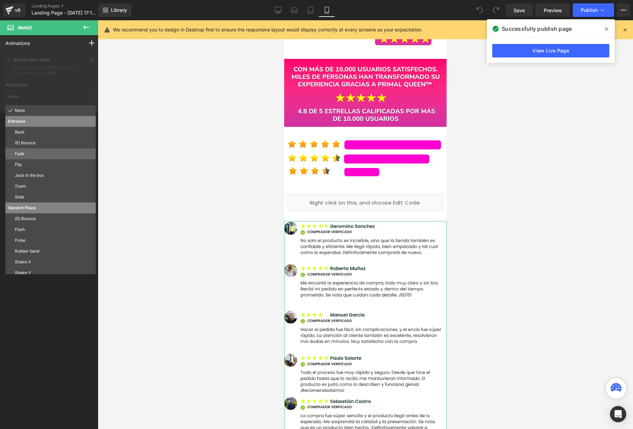
click at [29, 153] on p "Fade" at bounding box center [54, 154] width 78 height 6
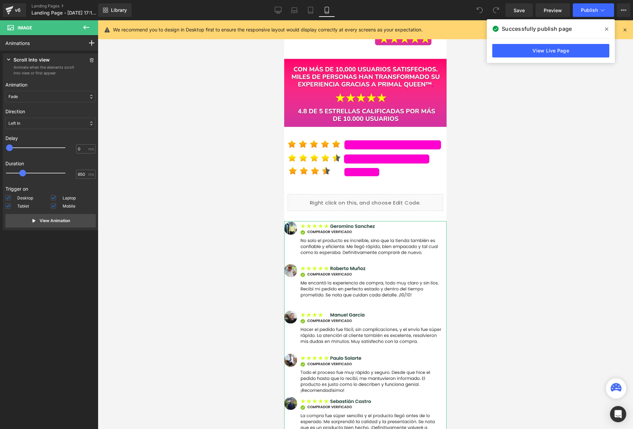
type input "700"
drag, startPoint x: 26, startPoint y: 172, endPoint x: 30, endPoint y: 172, distance: 4.4
click at [30, 172] on div at bounding box center [40, 173] width 59 height 14
type input "700"
drag, startPoint x: 9, startPoint y: 146, endPoint x: 166, endPoint y: 192, distance: 163.2
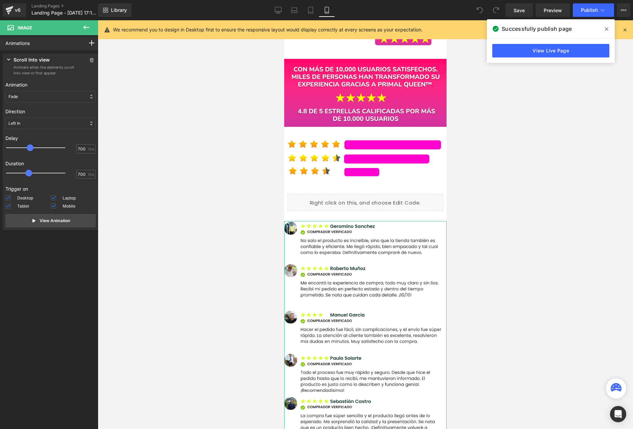
click at [31, 147] on span at bounding box center [30, 147] width 7 height 7
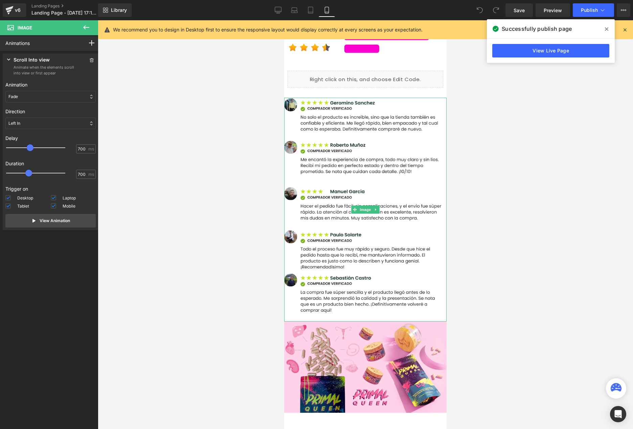
scroll to position [2742, 0]
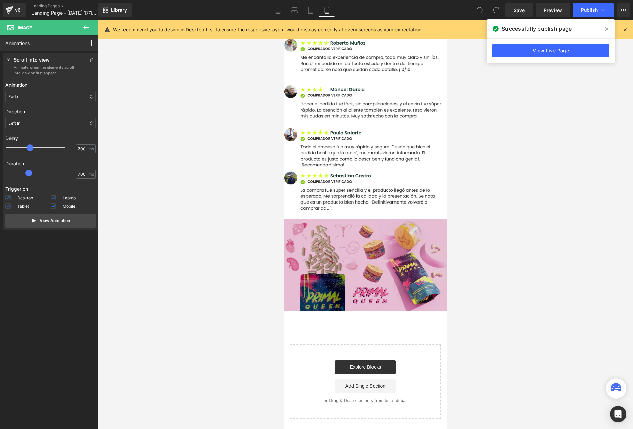
click at [329, 253] on img at bounding box center [365, 265] width 162 height 91
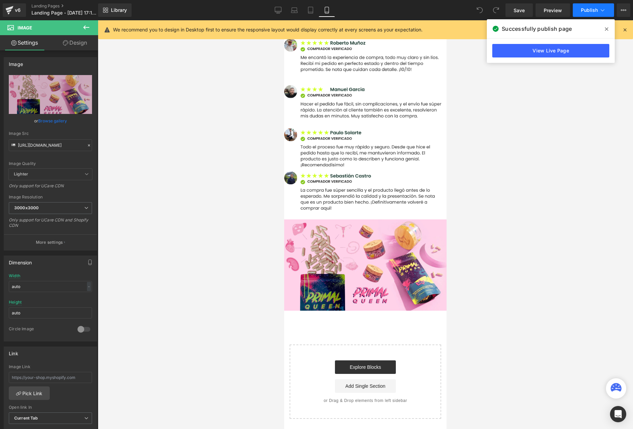
click at [588, 12] on span "Publish" at bounding box center [589, 9] width 17 height 5
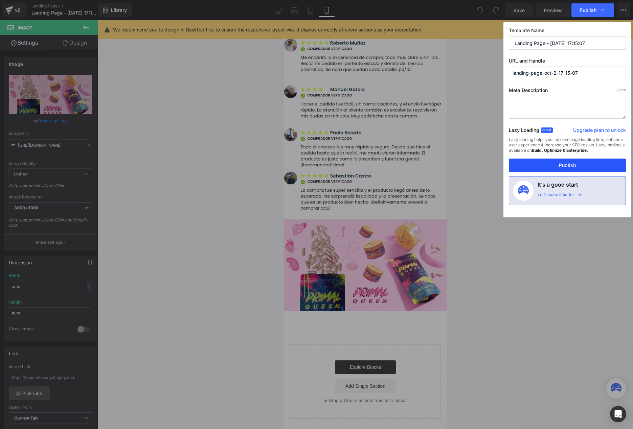
click at [562, 163] on button "Publish" at bounding box center [567, 166] width 117 height 14
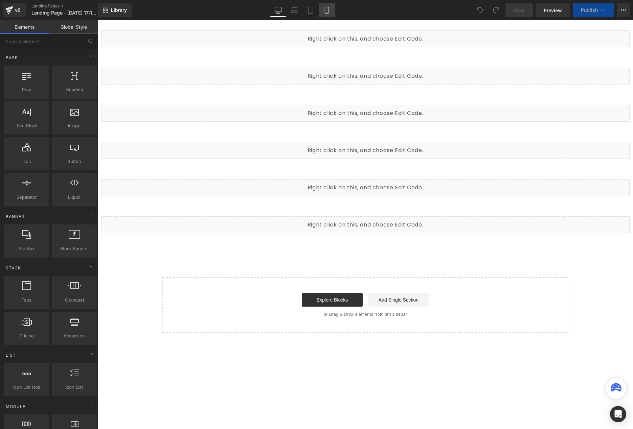
click at [331, 13] on link "Mobile" at bounding box center [327, 10] width 16 height 14
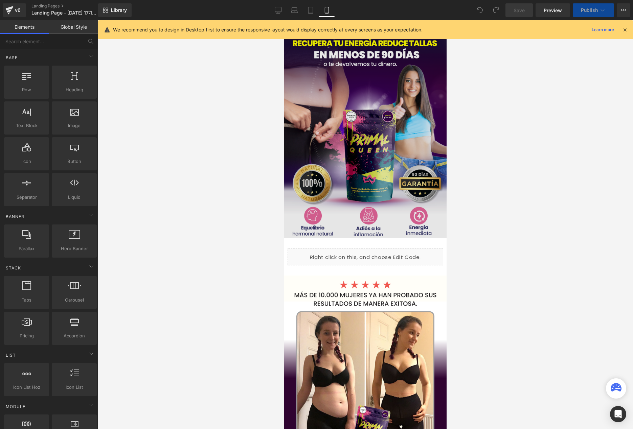
click at [360, 89] on img at bounding box center [365, 129] width 162 height 218
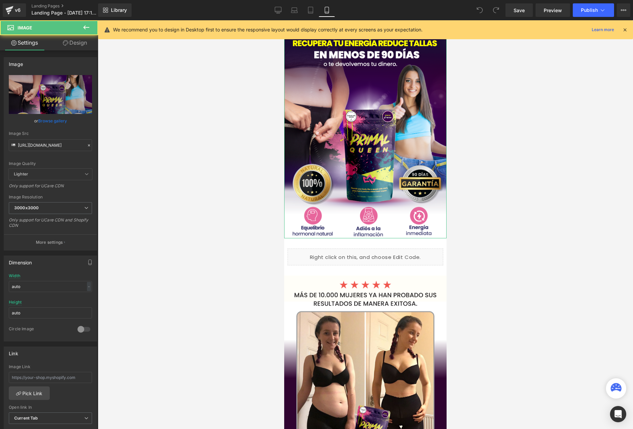
click at [71, 41] on link "Design" at bounding box center [74, 42] width 49 height 15
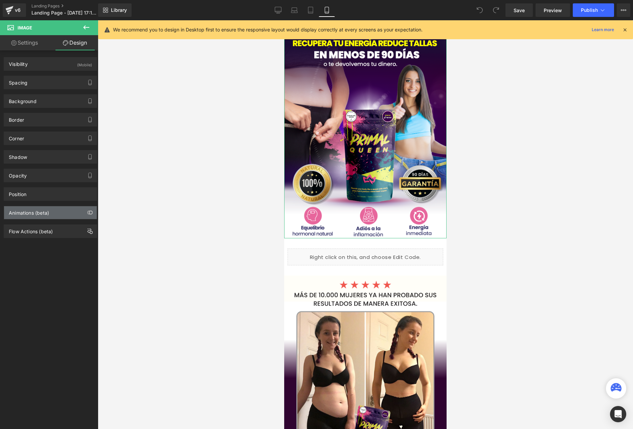
click at [50, 210] on div "Animations (beta)" at bounding box center [50, 212] width 93 height 13
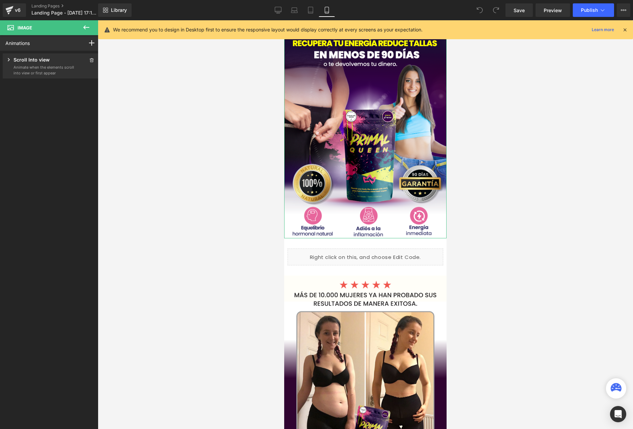
click at [9, 60] on icon at bounding box center [9, 59] width 2 height 3
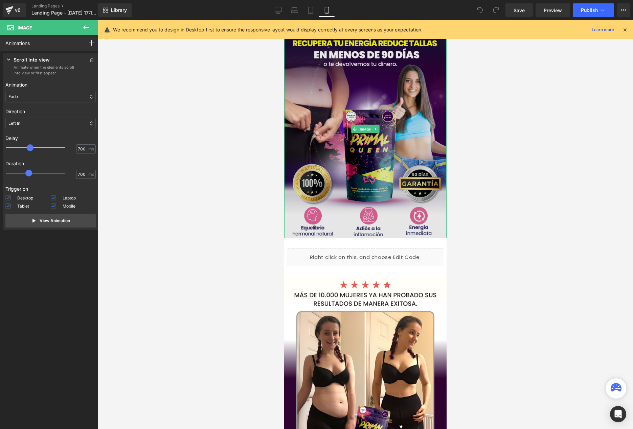
click at [355, 91] on img at bounding box center [365, 129] width 162 height 218
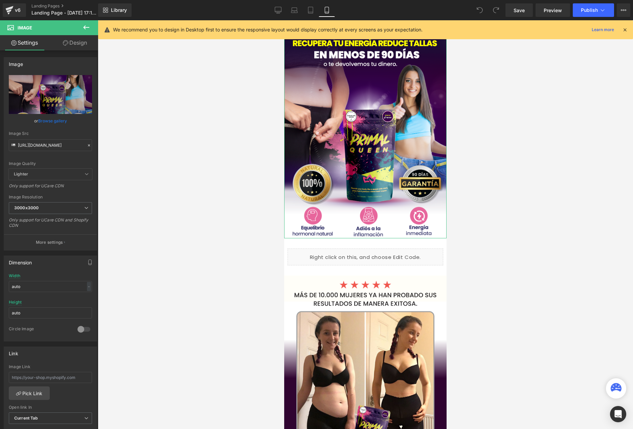
click at [73, 42] on link "Design" at bounding box center [74, 42] width 49 height 15
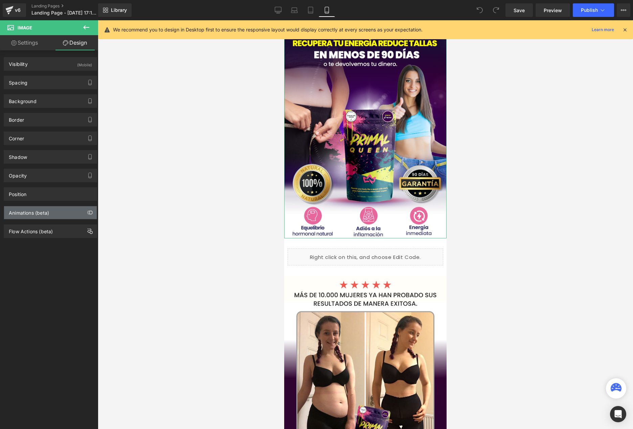
click at [62, 212] on div "Animations (beta)" at bounding box center [50, 212] width 93 height 13
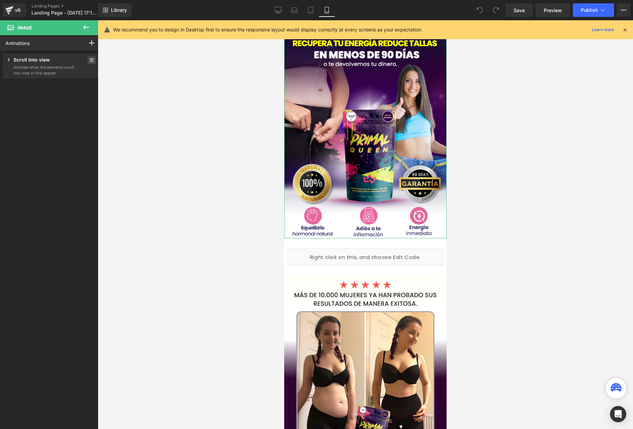
drag, startPoint x: 95, startPoint y: 60, endPoint x: 86, endPoint y: 60, distance: 9.2
click at [92, 60] on div "Scroll Into view Animate when the elements scroll into view or first appear Ani…" at bounding box center [51, 65] width 96 height 25
click at [89, 60] on icon at bounding box center [91, 60] width 5 height 4
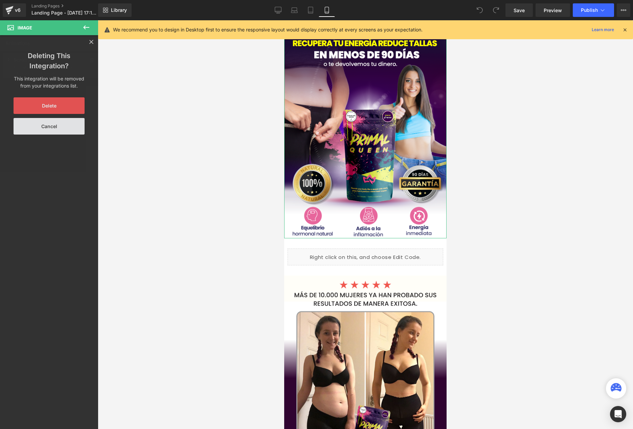
click at [66, 107] on button "Delete" at bounding box center [49, 105] width 71 height 17
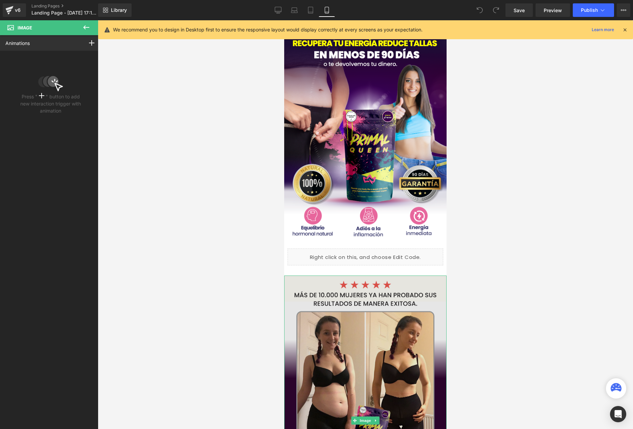
scroll to position [126, 0]
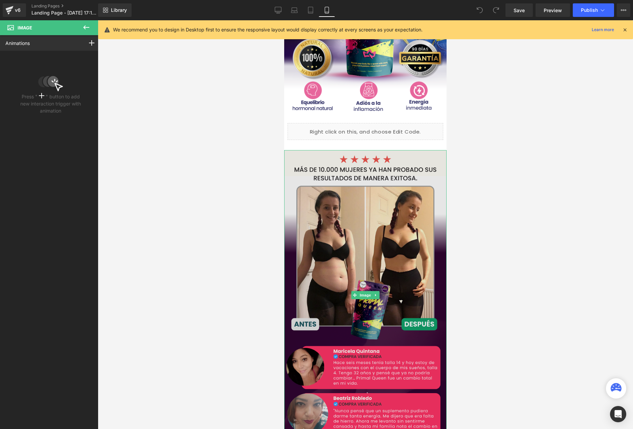
click at [369, 267] on img at bounding box center [365, 295] width 162 height 290
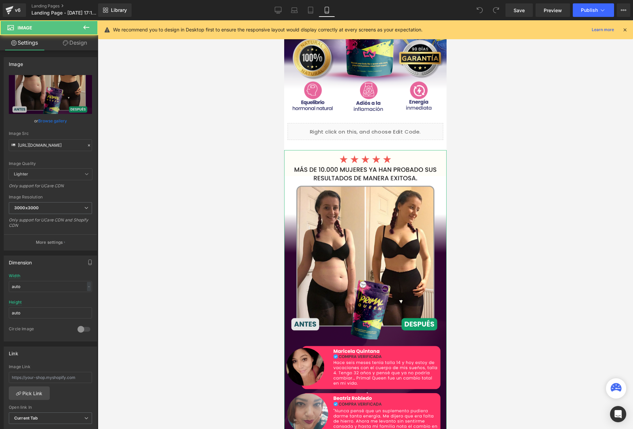
click at [82, 46] on link "Design" at bounding box center [74, 42] width 49 height 15
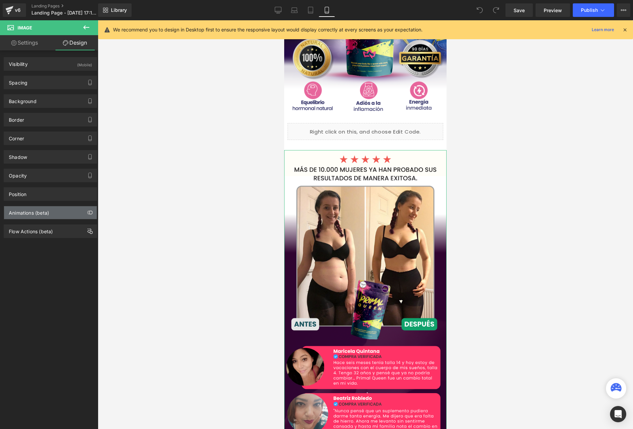
click at [67, 216] on div "Animations (beta)" at bounding box center [50, 212] width 93 height 13
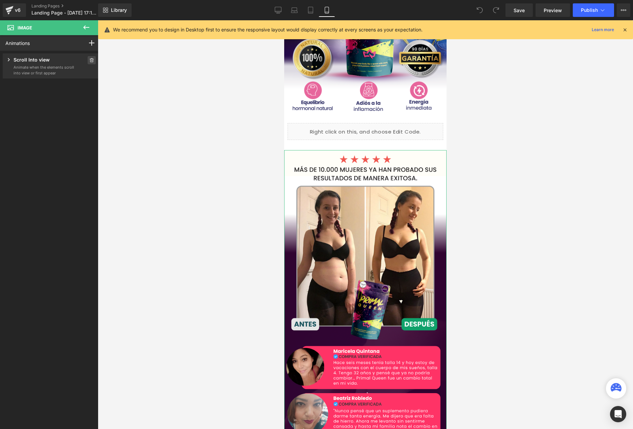
click at [89, 61] on icon at bounding box center [91, 60] width 5 height 4
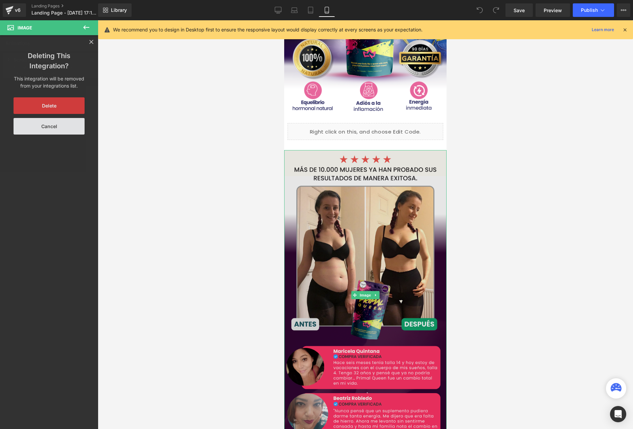
scroll to position [213, 0]
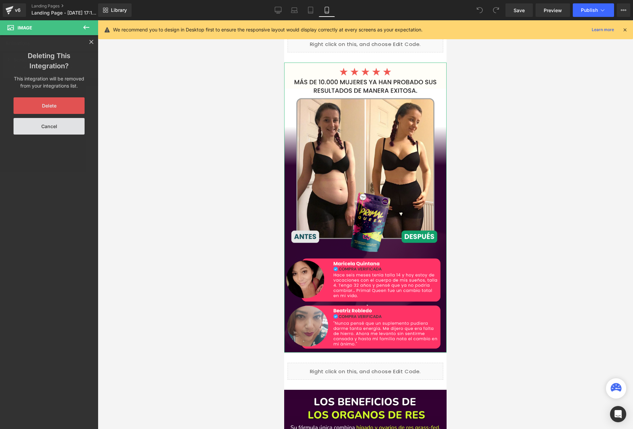
click at [64, 108] on button "Delete" at bounding box center [49, 105] width 71 height 17
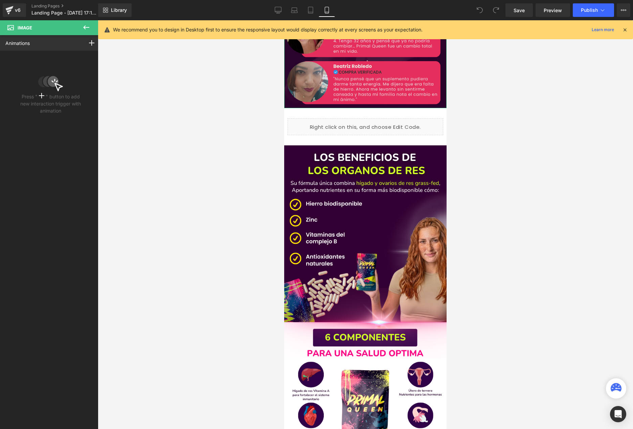
click at [333, 195] on img at bounding box center [365, 314] width 162 height 338
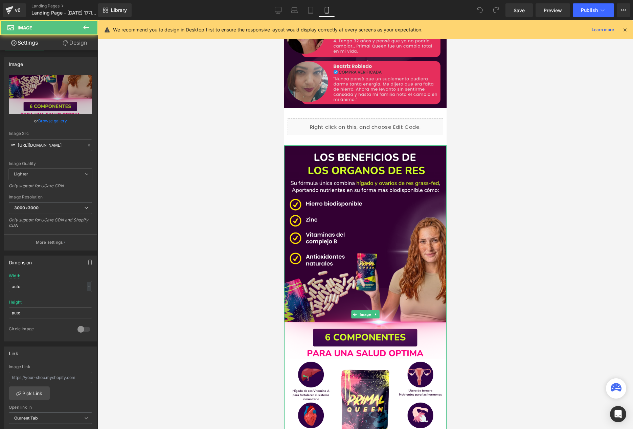
scroll to position [459, 0]
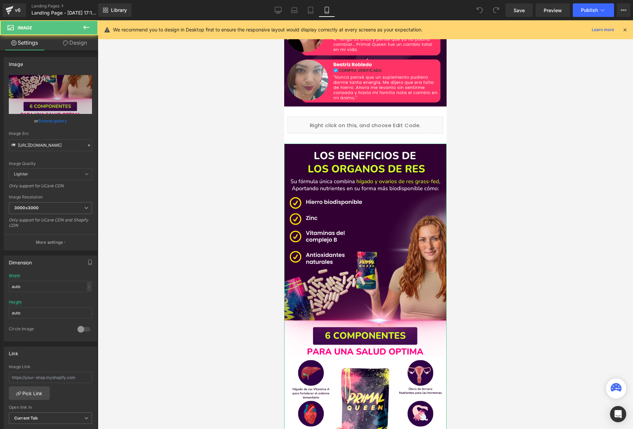
click at [69, 41] on link "Design" at bounding box center [74, 42] width 49 height 15
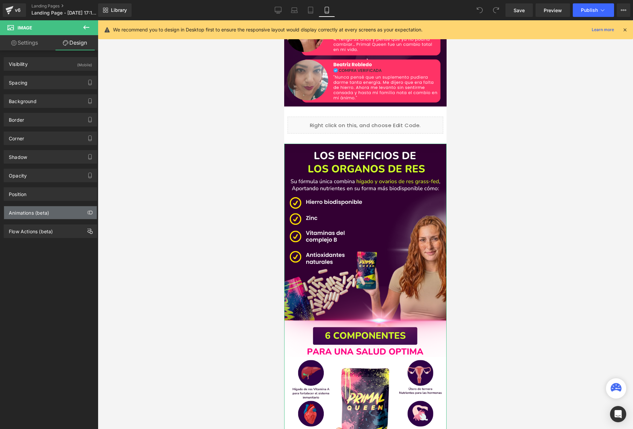
click at [26, 213] on div "Animations (beta)" at bounding box center [29, 210] width 40 height 9
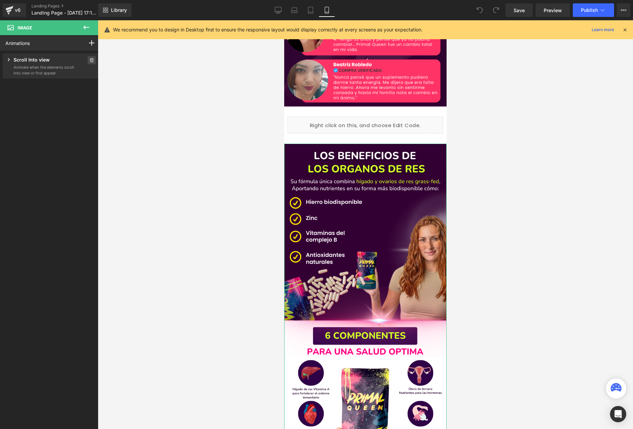
click at [88, 58] on span at bounding box center [92, 60] width 8 height 8
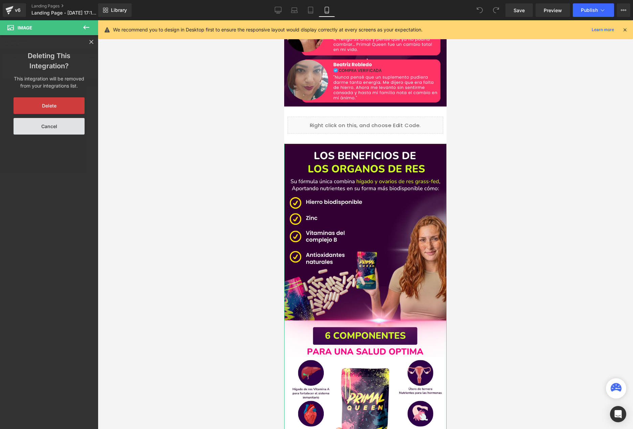
drag, startPoint x: 72, startPoint y: 107, endPoint x: 183, endPoint y: 157, distance: 121.3
click at [72, 107] on button "Delete" at bounding box center [49, 105] width 71 height 17
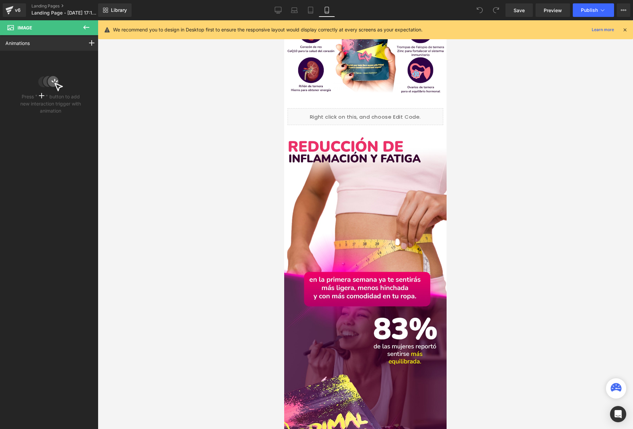
scroll to position [851, 0]
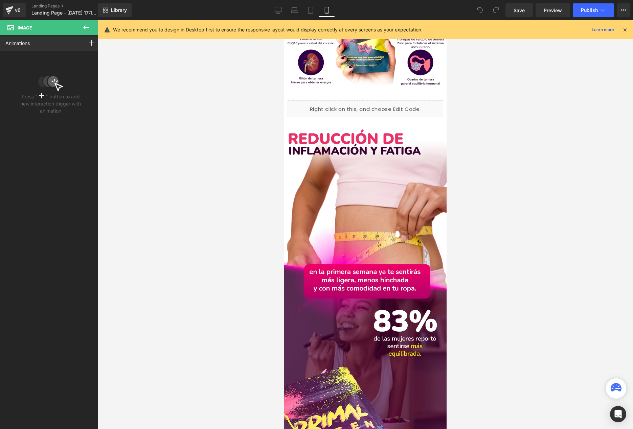
click at [337, 215] on img at bounding box center [365, 390] width 162 height 524
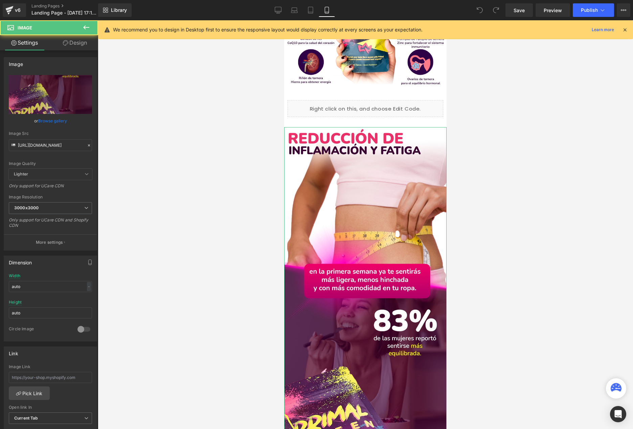
click at [73, 45] on link "Design" at bounding box center [74, 42] width 49 height 15
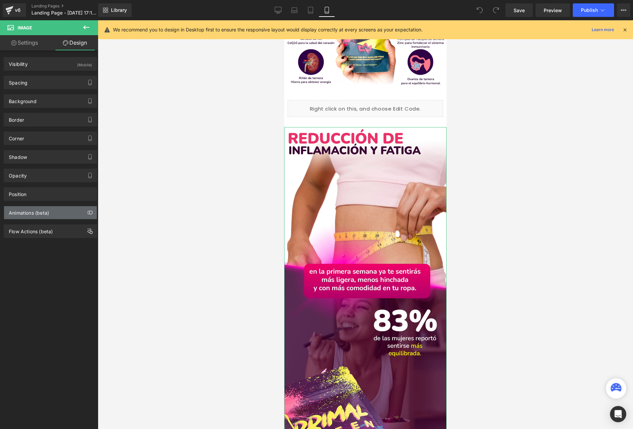
click at [56, 216] on div "Animations (beta)" at bounding box center [50, 212] width 93 height 13
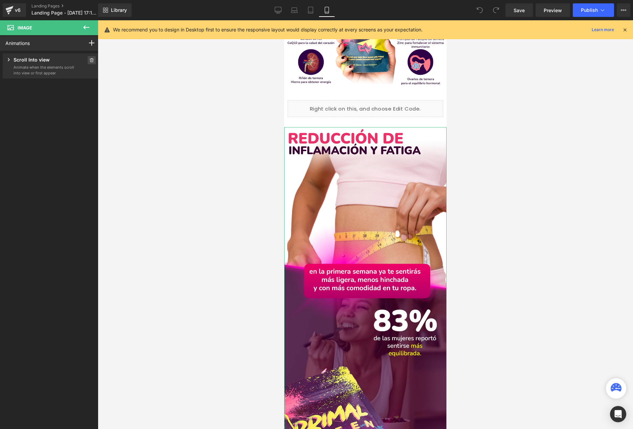
click at [89, 56] on span at bounding box center [92, 60] width 8 height 8
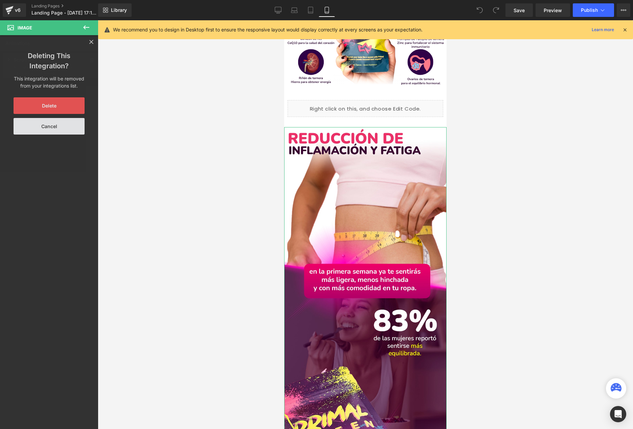
click at [62, 109] on button "Delete" at bounding box center [49, 105] width 71 height 17
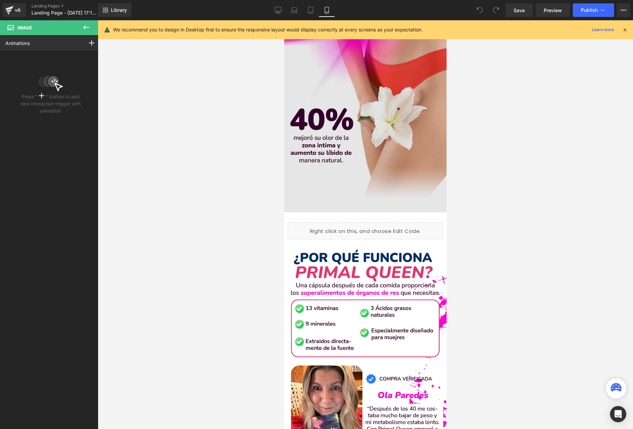
scroll to position [1347, 0]
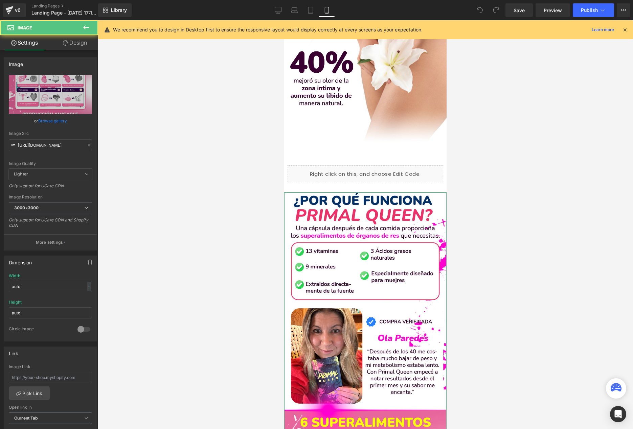
click at [73, 47] on link "Design" at bounding box center [74, 42] width 49 height 15
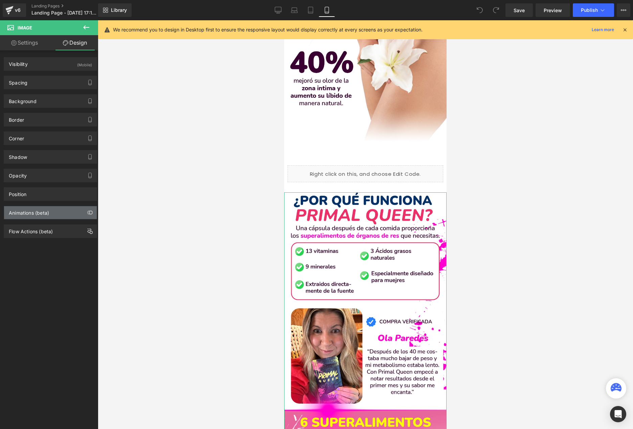
click at [21, 215] on div "Animations (beta)" at bounding box center [29, 210] width 40 height 9
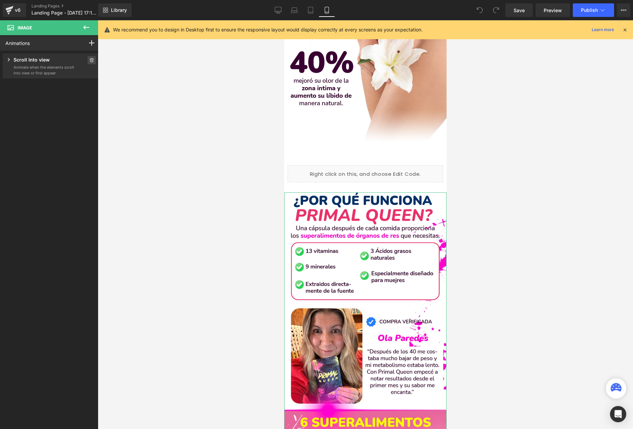
click at [88, 58] on span at bounding box center [92, 60] width 8 height 8
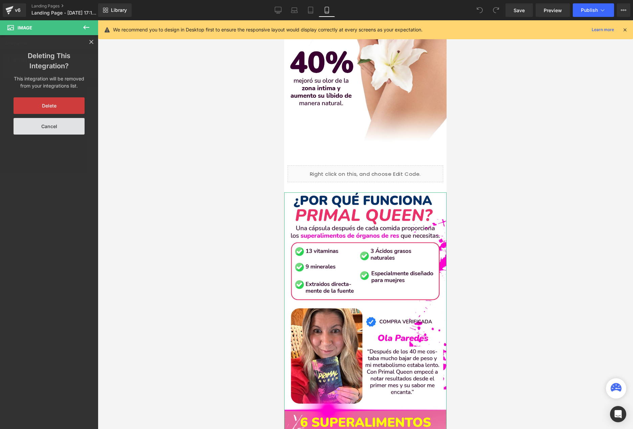
click at [75, 112] on button "Delete" at bounding box center [49, 105] width 71 height 17
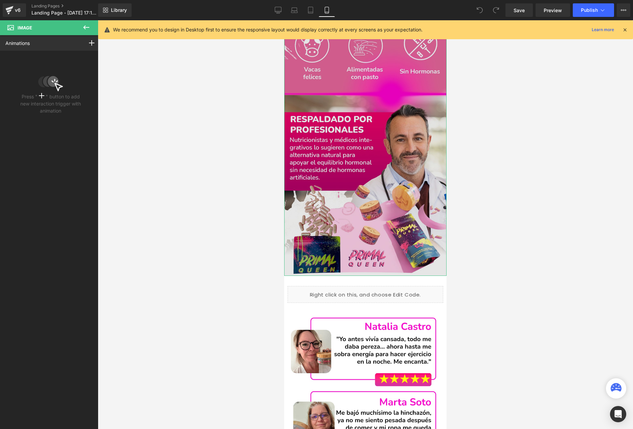
scroll to position [1880, 0]
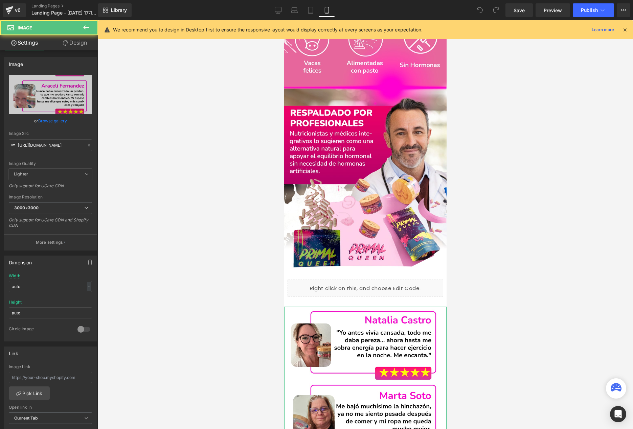
click at [72, 45] on link "Design" at bounding box center [74, 42] width 49 height 15
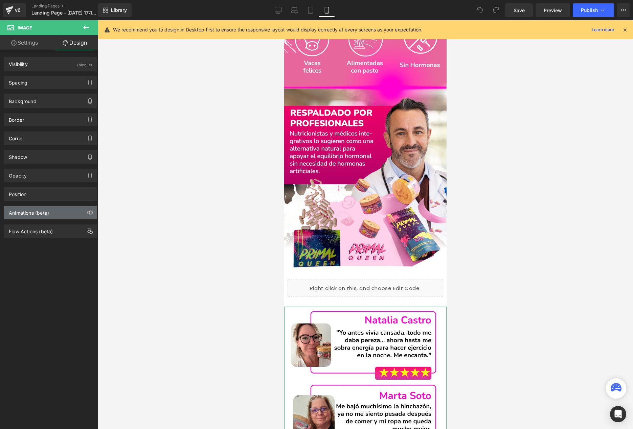
click at [30, 215] on div "Animations (beta)" at bounding box center [29, 210] width 40 height 9
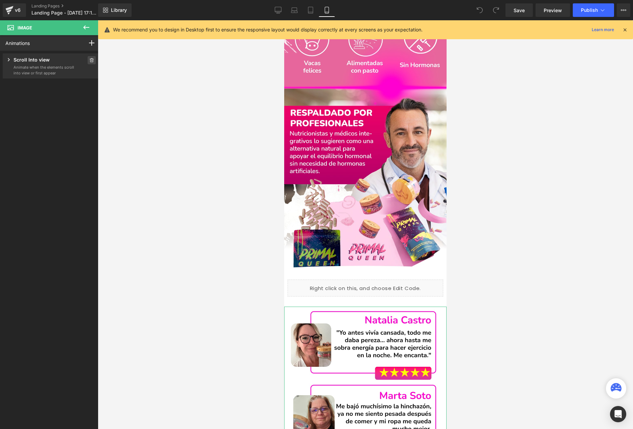
click at [89, 58] on icon at bounding box center [91, 60] width 5 height 4
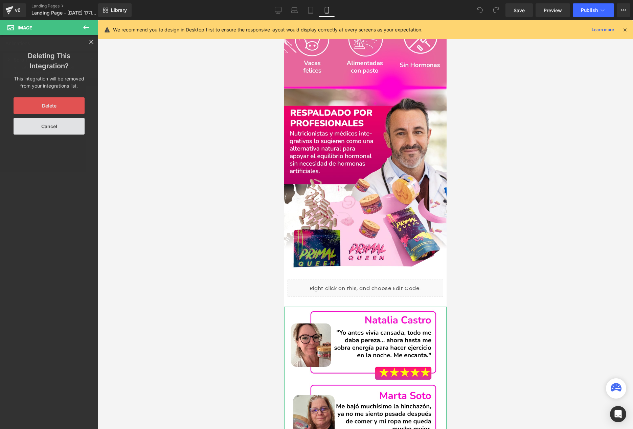
click at [70, 112] on button "Delete" at bounding box center [49, 105] width 71 height 17
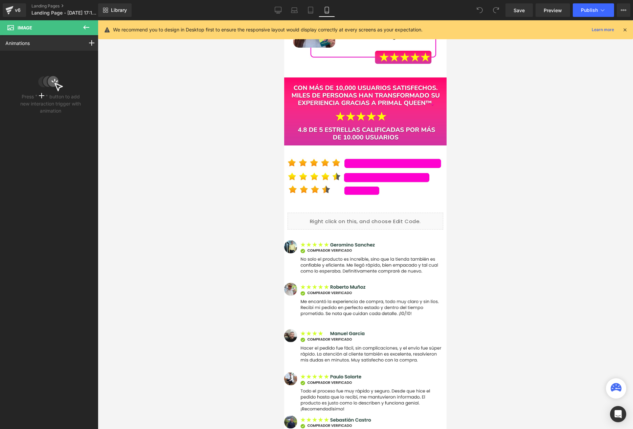
scroll to position [2509, 0]
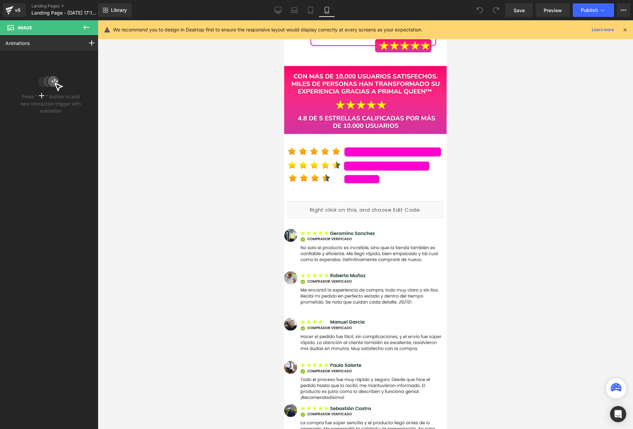
click at [327, 257] on img at bounding box center [365, 340] width 162 height 224
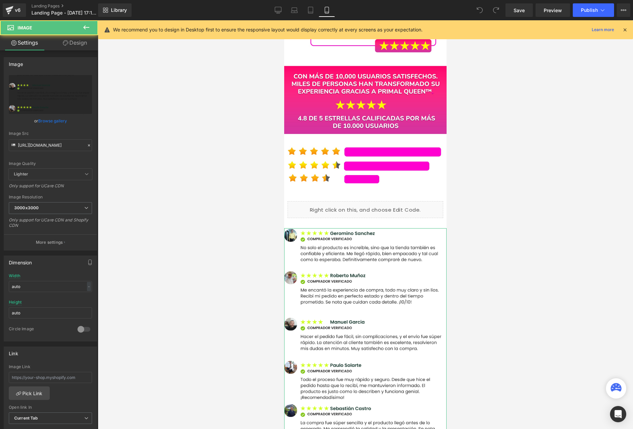
click at [71, 43] on link "Design" at bounding box center [74, 42] width 49 height 15
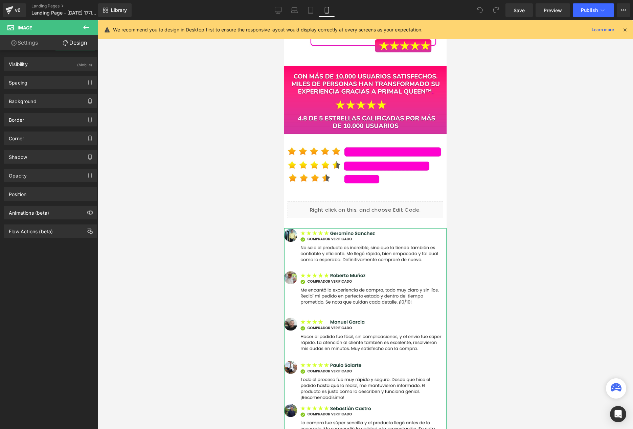
click at [50, 222] on div "Flow Actions (beta)" at bounding box center [50, 229] width 101 height 19
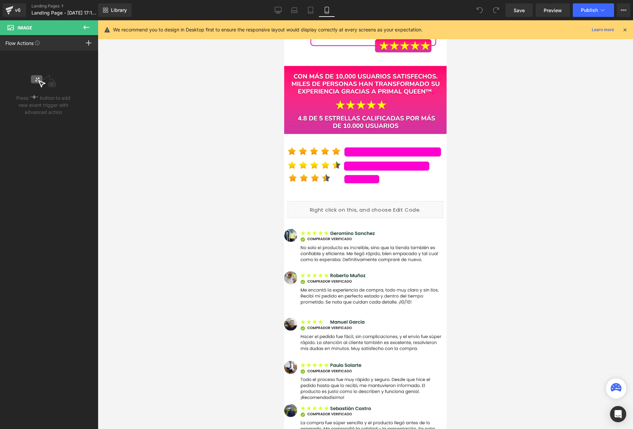
click at [84, 28] on icon at bounding box center [86, 27] width 6 height 4
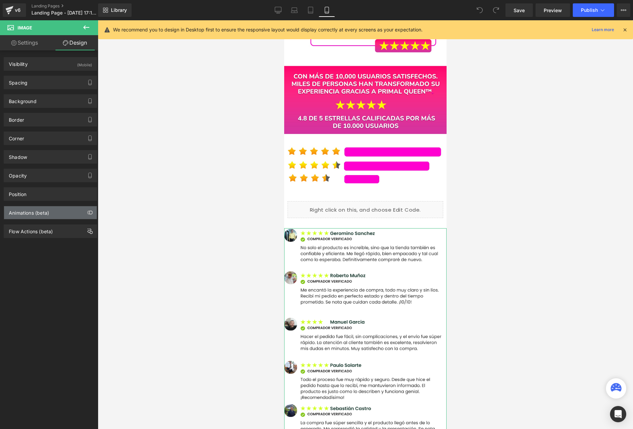
click at [50, 210] on div "Animations (beta)" at bounding box center [50, 212] width 93 height 13
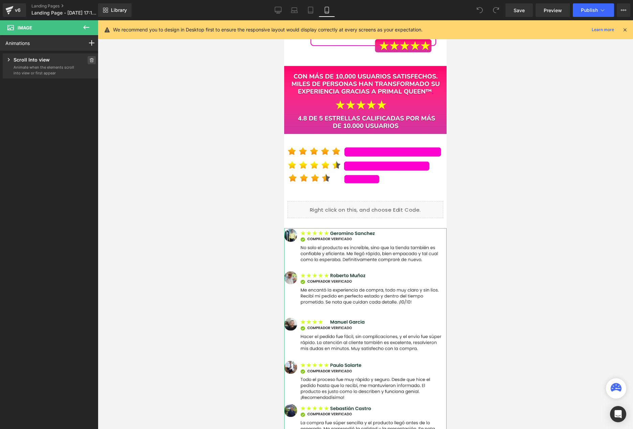
click at [90, 60] on icon at bounding box center [92, 60] width 4 height 4
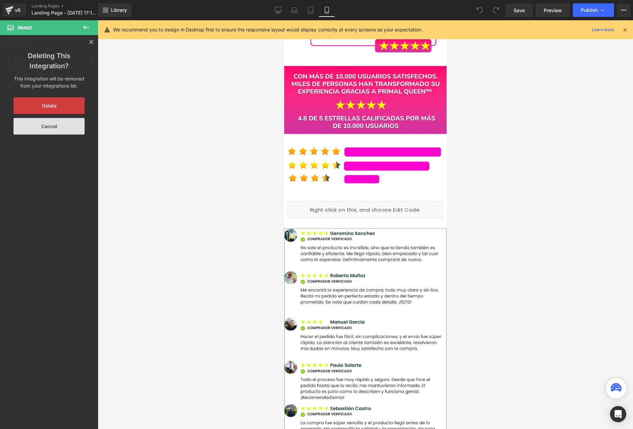
click at [60, 110] on button "Delete" at bounding box center [49, 105] width 71 height 17
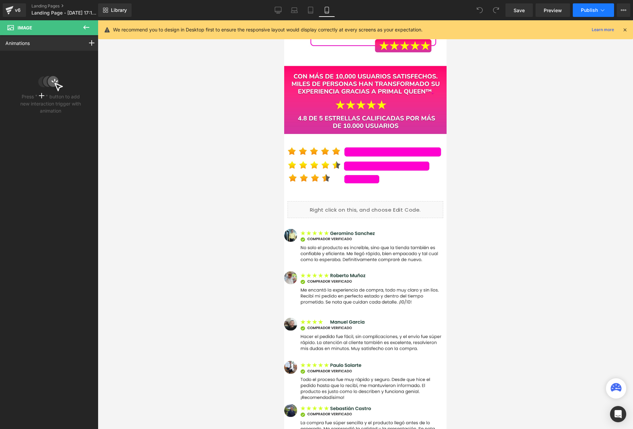
click at [589, 9] on span "Publish" at bounding box center [589, 9] width 17 height 5
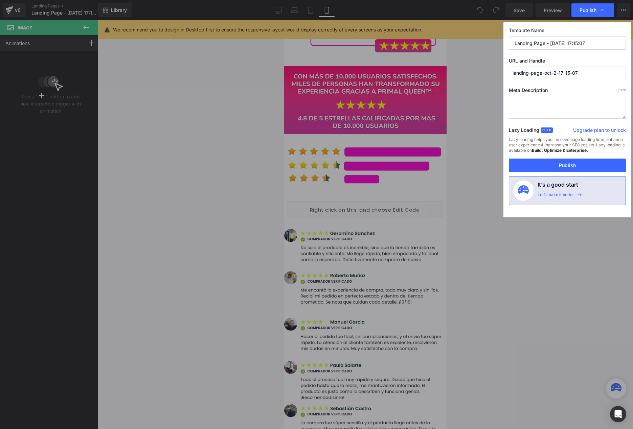
click at [598, 174] on div "Template Name Landing Page - Oct 2, 17:15:07 URL and Handle landing-page-oct-2-…" at bounding box center [567, 120] width 128 height 196
click at [576, 165] on button "Publish" at bounding box center [567, 166] width 117 height 14
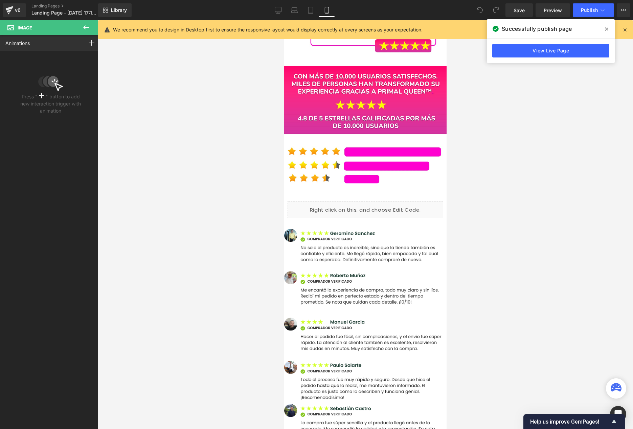
click at [606, 30] on icon at bounding box center [606, 28] width 3 height 5
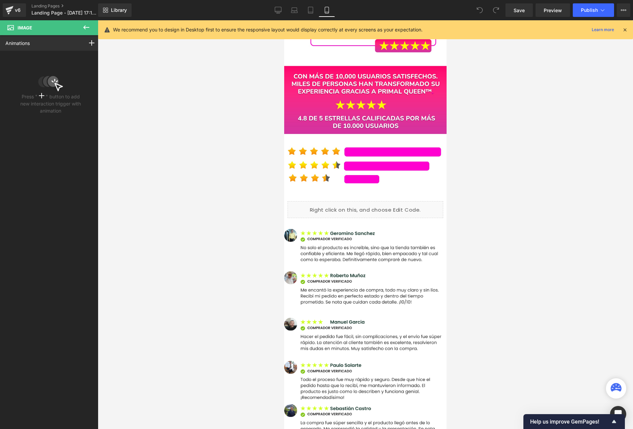
click at [623, 31] on icon at bounding box center [625, 30] width 6 height 6
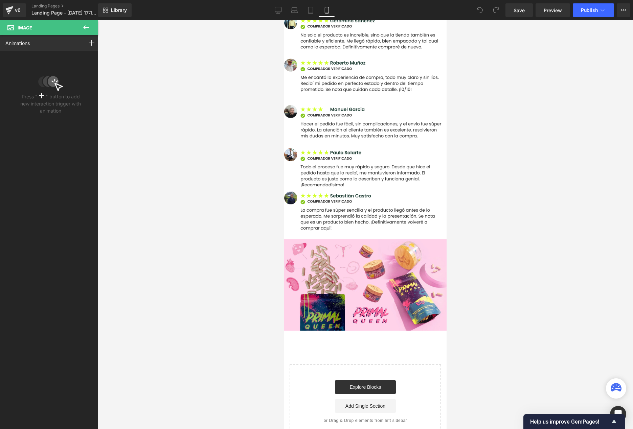
scroll to position [2742, 0]
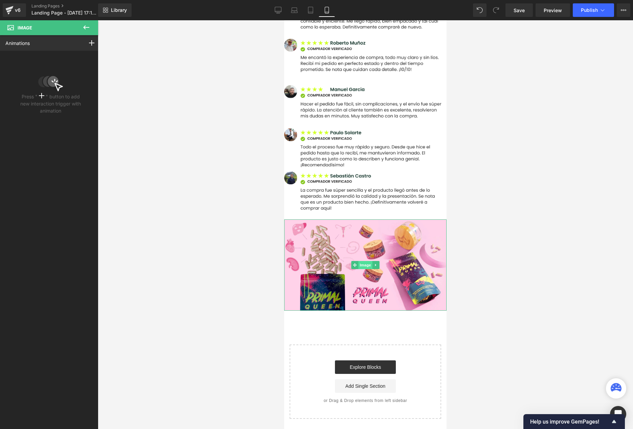
click at [360, 268] on span "Image" at bounding box center [365, 265] width 14 height 8
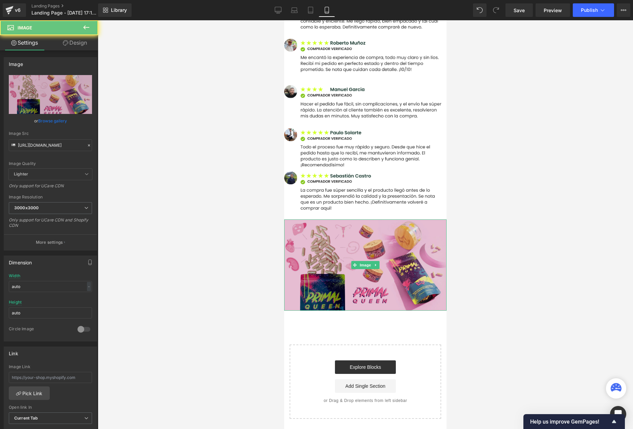
click at [328, 265] on img at bounding box center [365, 265] width 162 height 91
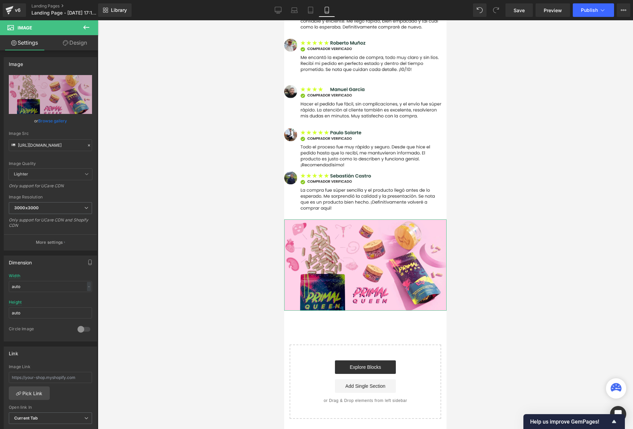
click at [77, 45] on link "Design" at bounding box center [74, 42] width 49 height 15
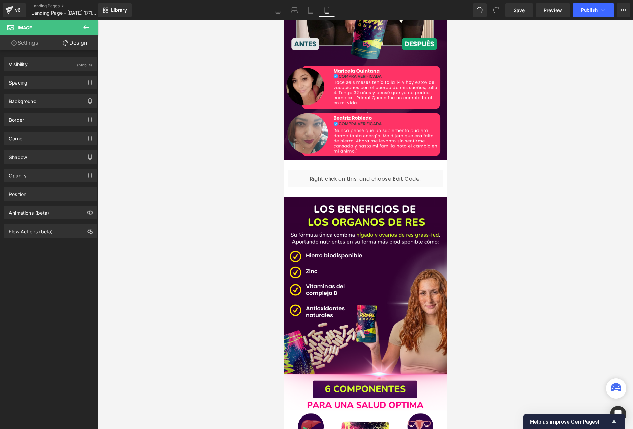
scroll to position [0, 0]
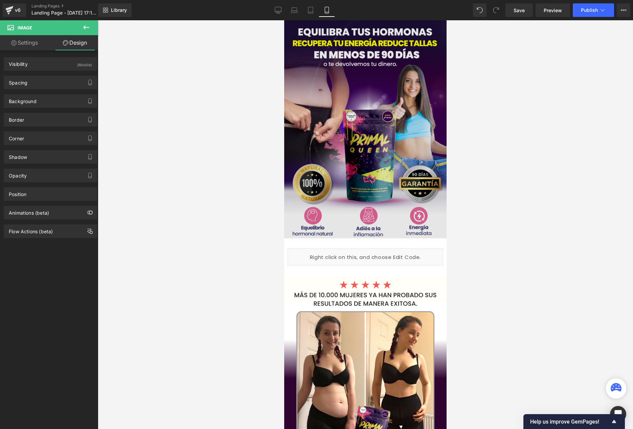
click at [317, 65] on img at bounding box center [365, 129] width 162 height 218
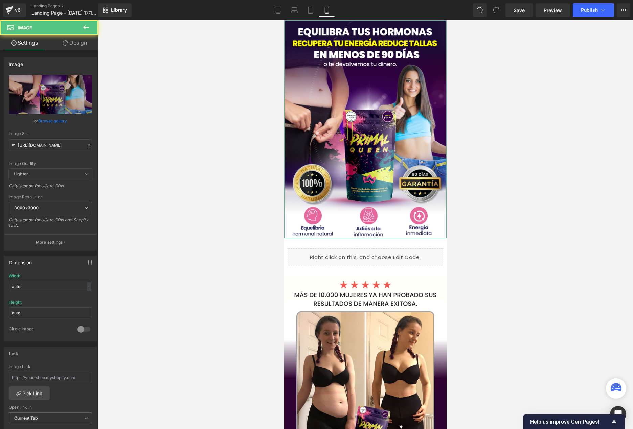
click at [77, 41] on link "Design" at bounding box center [74, 42] width 49 height 15
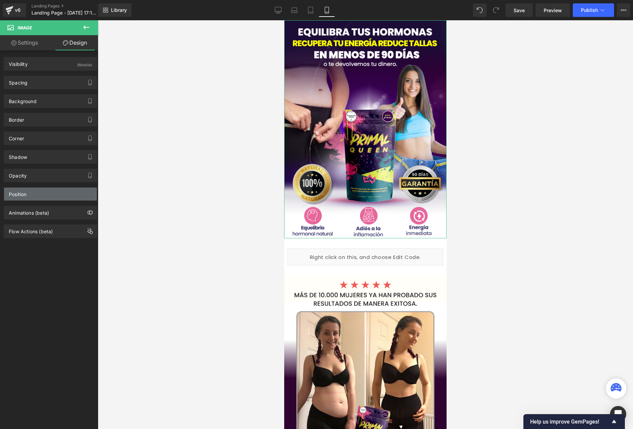
click at [44, 196] on div "Position" at bounding box center [50, 194] width 93 height 13
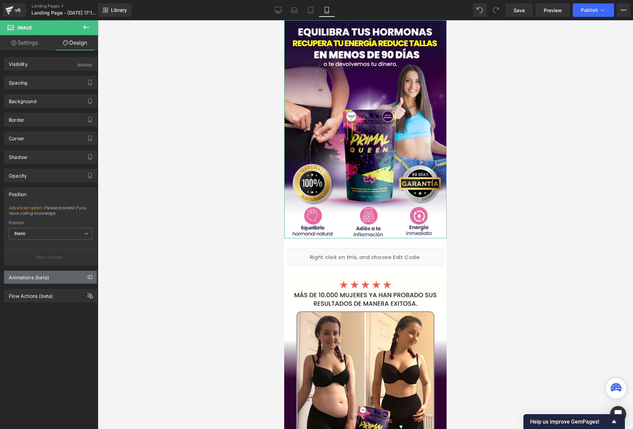
click at [55, 275] on div "Animations (beta)" at bounding box center [50, 277] width 93 height 13
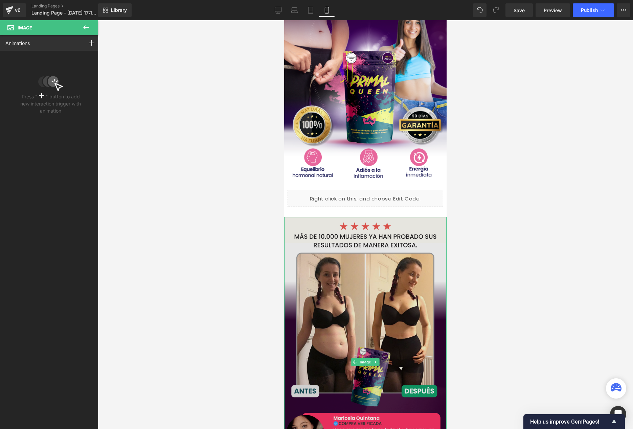
click at [380, 305] on img at bounding box center [365, 362] width 162 height 290
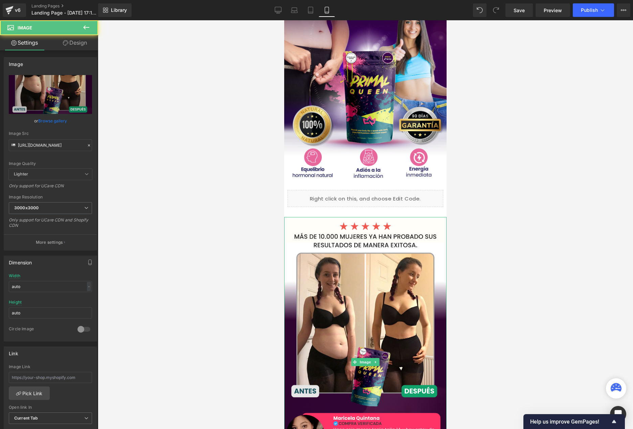
scroll to position [59, 0]
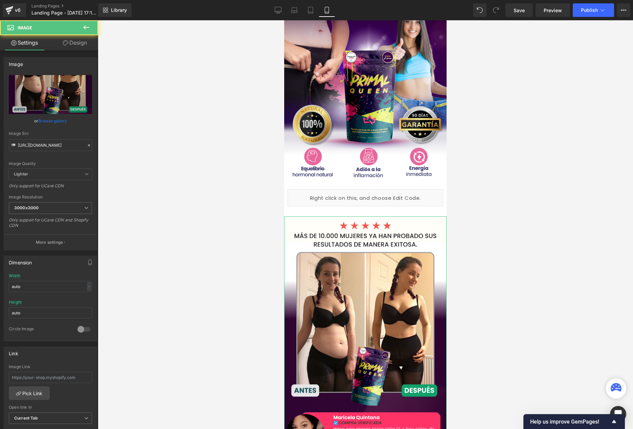
click at [79, 48] on link "Design" at bounding box center [74, 42] width 49 height 15
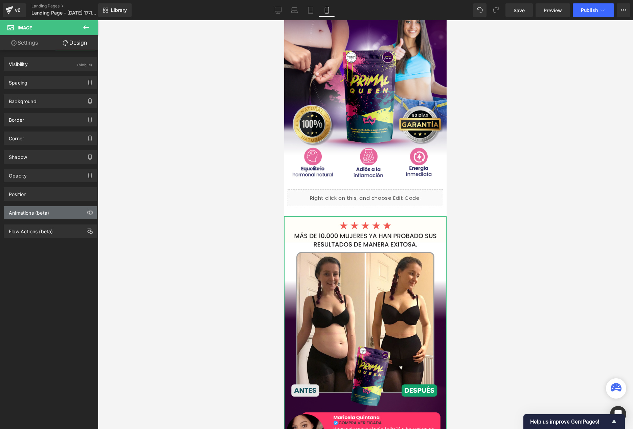
click at [48, 213] on div "Animations (beta)" at bounding box center [29, 210] width 40 height 9
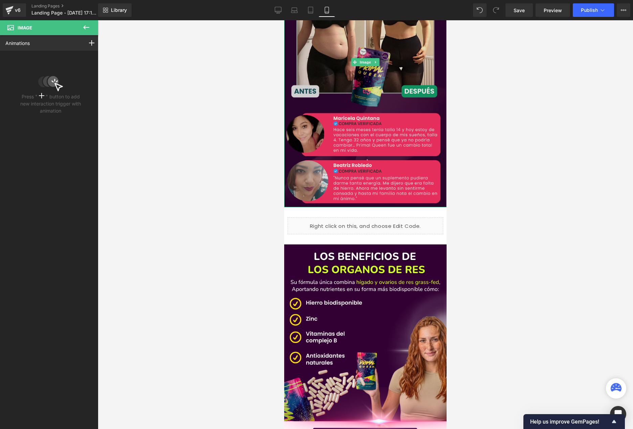
click at [311, 267] on img at bounding box center [365, 414] width 162 height 338
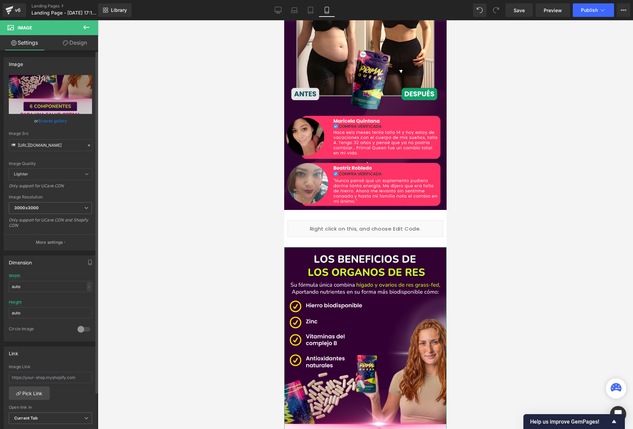
click at [63, 51] on div "Image https://img.funnelish.com/5897/934081/1758842963-PP%20QUN.png Replace Ima…" at bounding box center [50, 340] width 101 height 581
click at [79, 44] on link "Design" at bounding box center [74, 42] width 49 height 15
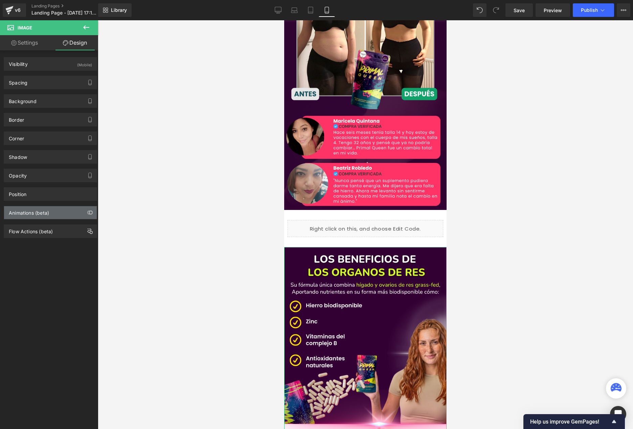
click at [40, 212] on div "Animations (beta)" at bounding box center [29, 210] width 40 height 9
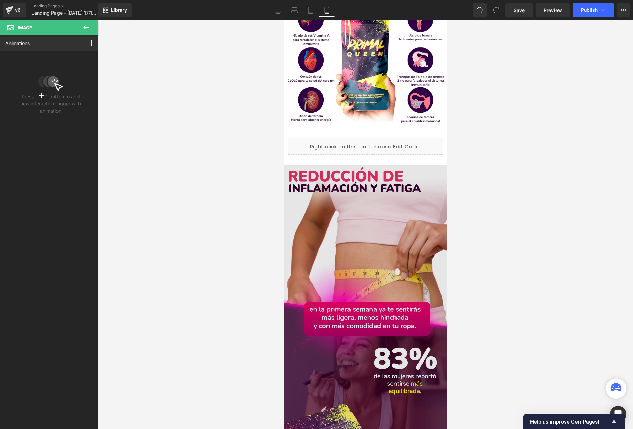
scroll to position [814, 0]
drag, startPoint x: 386, startPoint y: 242, endPoint x: 335, endPoint y: 197, distance: 68.0
click at [386, 242] on img at bounding box center [365, 426] width 162 height 524
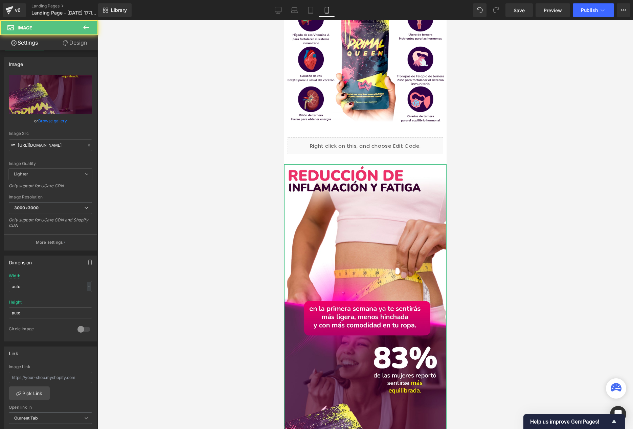
click at [68, 42] on link "Design" at bounding box center [74, 42] width 49 height 15
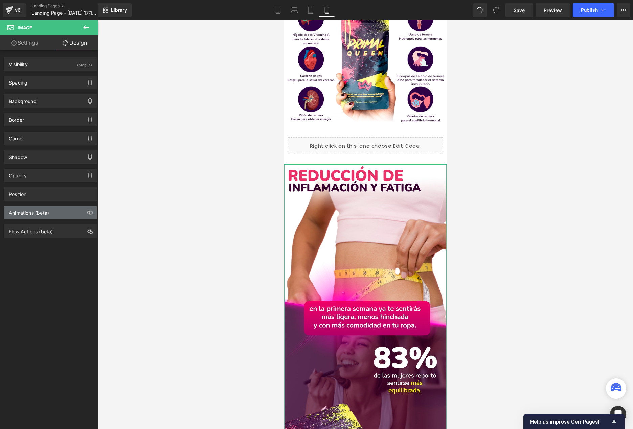
click at [63, 208] on div "Animations (beta)" at bounding box center [50, 212] width 93 height 13
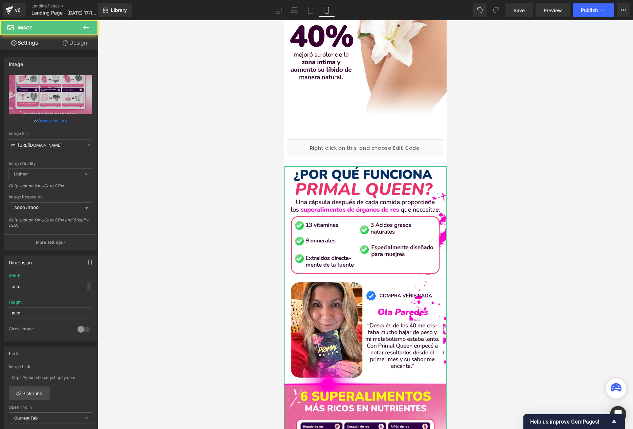
click at [88, 48] on link "Design" at bounding box center [74, 42] width 49 height 15
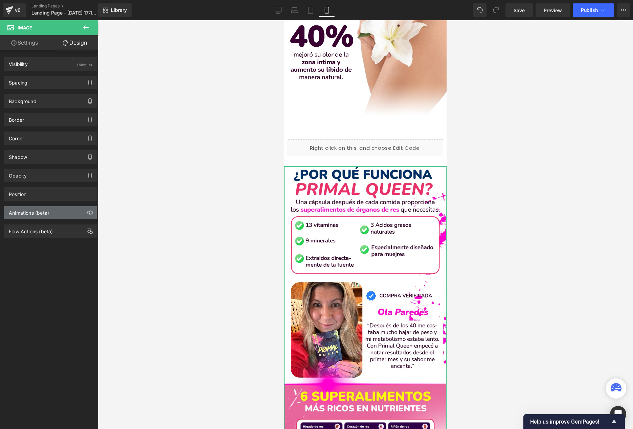
click at [61, 209] on div "Animations (beta)" at bounding box center [50, 212] width 93 height 13
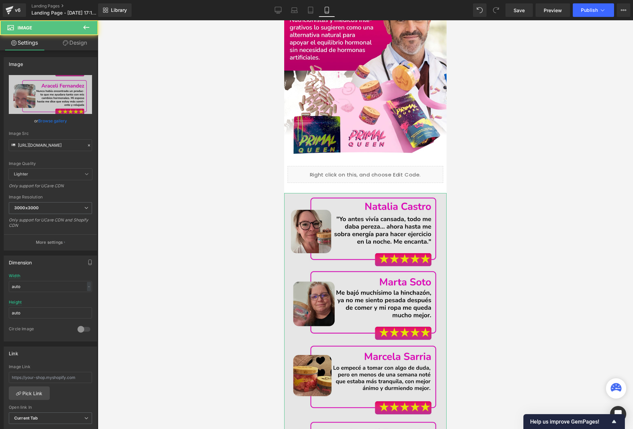
scroll to position [1994, 0]
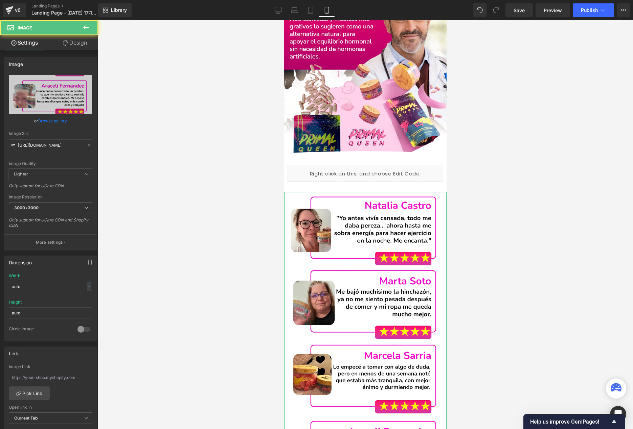
drag, startPoint x: 74, startPoint y: 38, endPoint x: 51, endPoint y: 132, distance: 96.7
click at [74, 38] on link "Design" at bounding box center [74, 42] width 49 height 15
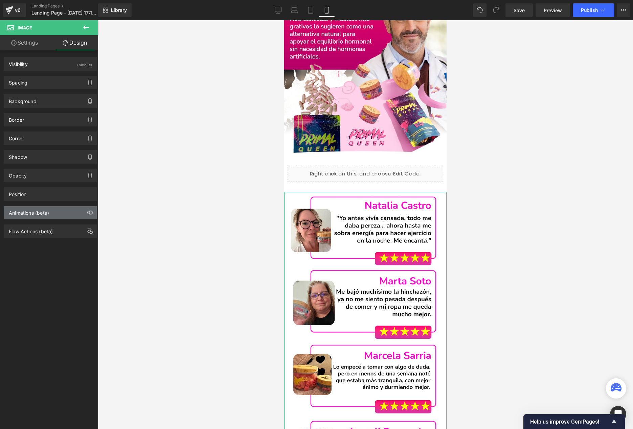
click at [33, 218] on div "Animations (beta)" at bounding box center [50, 212] width 93 height 13
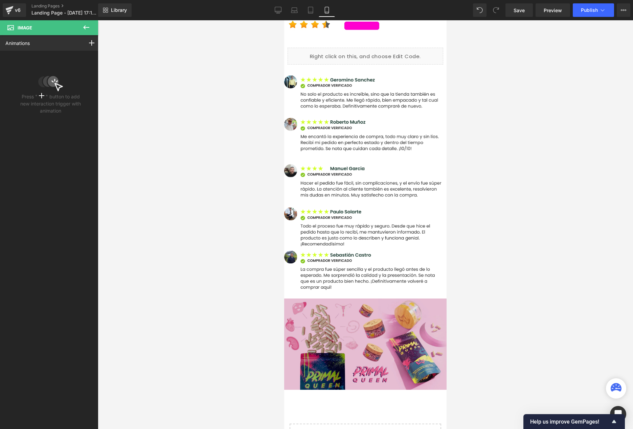
scroll to position [2742, 0]
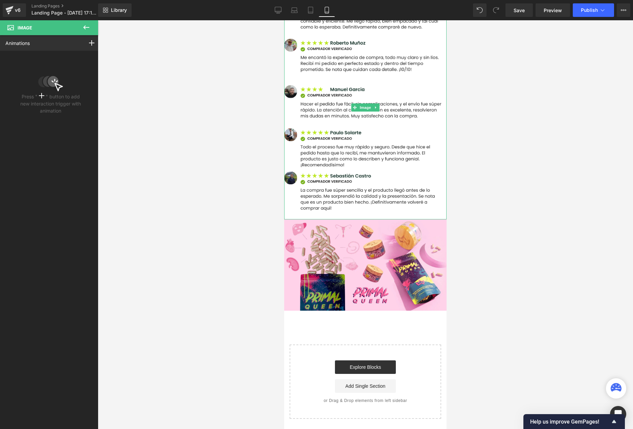
click at [339, 135] on img at bounding box center [365, 108] width 162 height 224
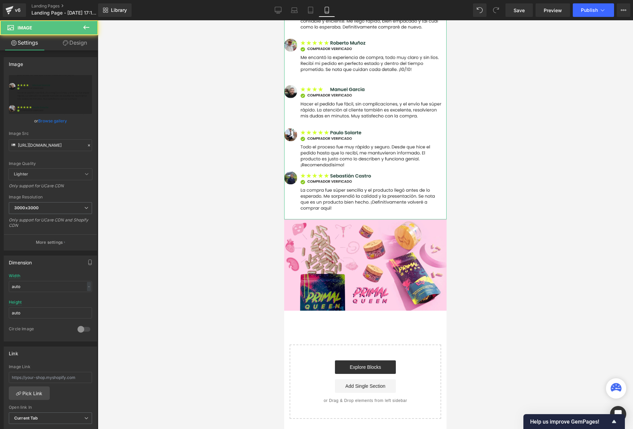
click at [71, 43] on link "Design" at bounding box center [74, 42] width 49 height 15
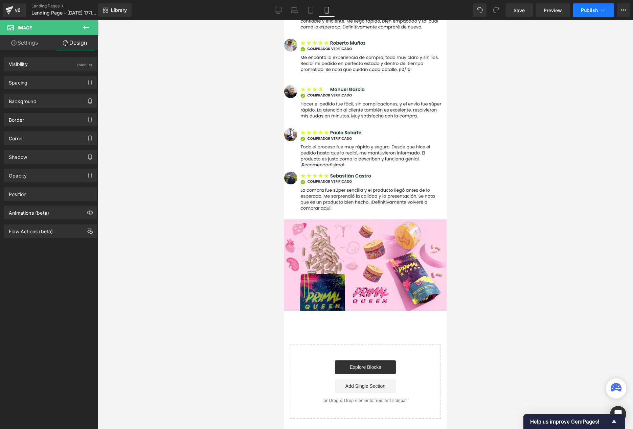
click at [573, 10] on button "Publish" at bounding box center [593, 10] width 41 height 14
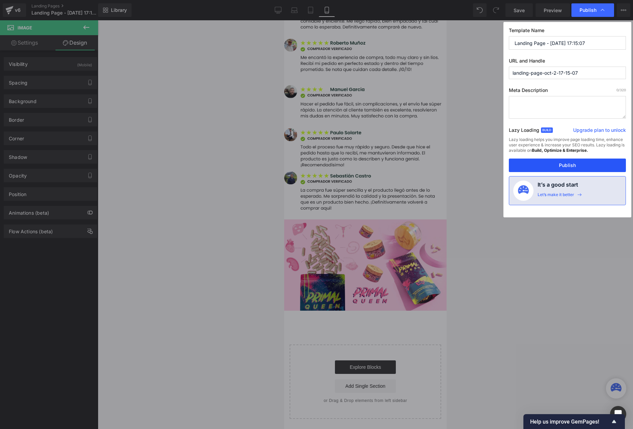
click at [562, 164] on button "Publish" at bounding box center [567, 166] width 117 height 14
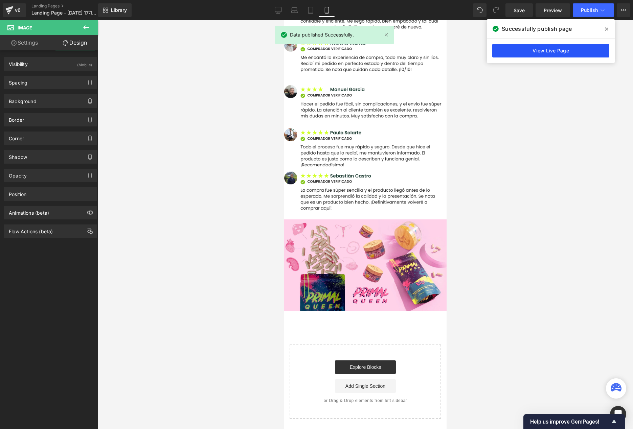
click at [564, 53] on link "View Live Page" at bounding box center [550, 51] width 117 height 14
